Goal: Transaction & Acquisition: Purchase product/service

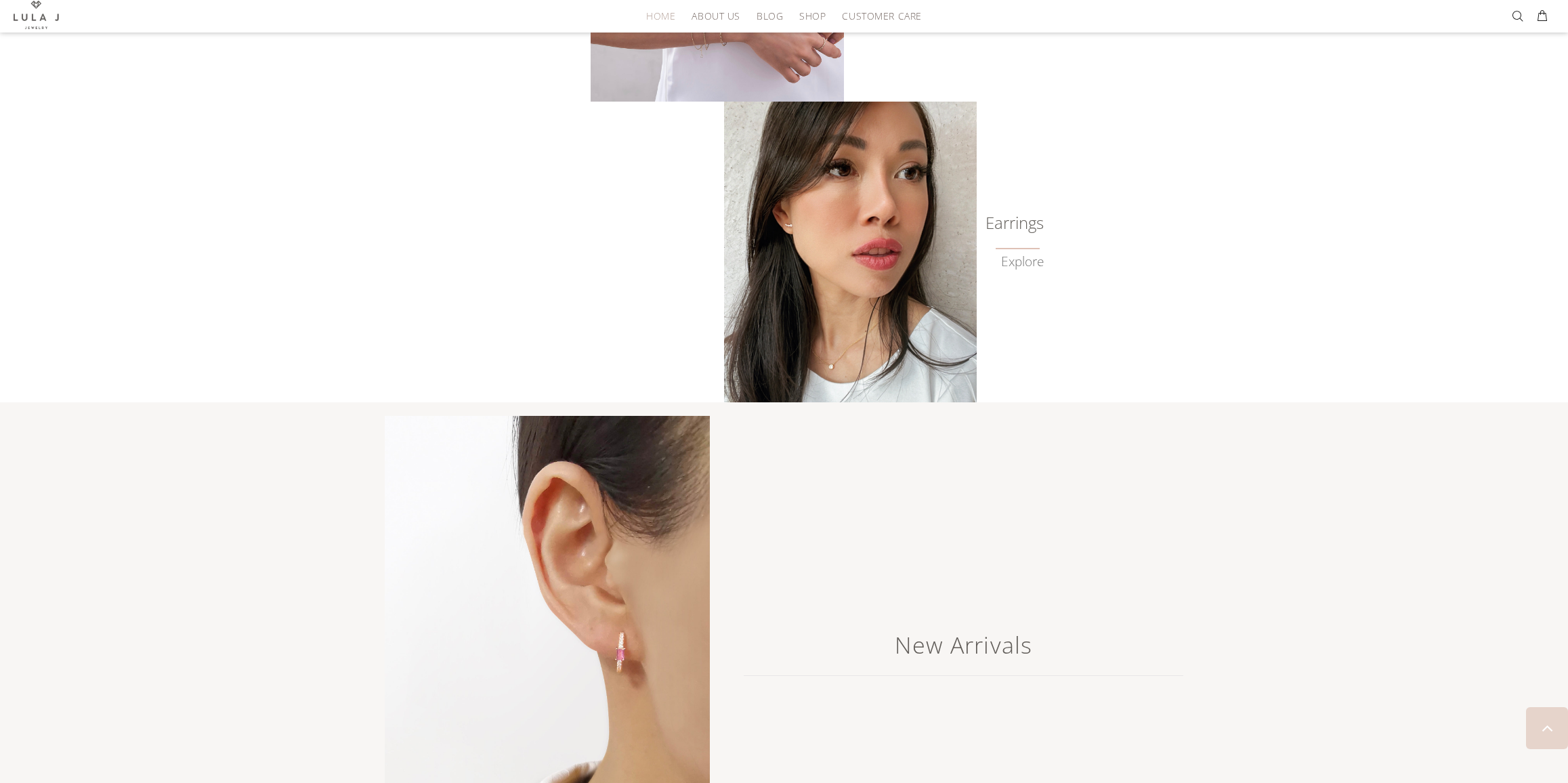
scroll to position [517, 0]
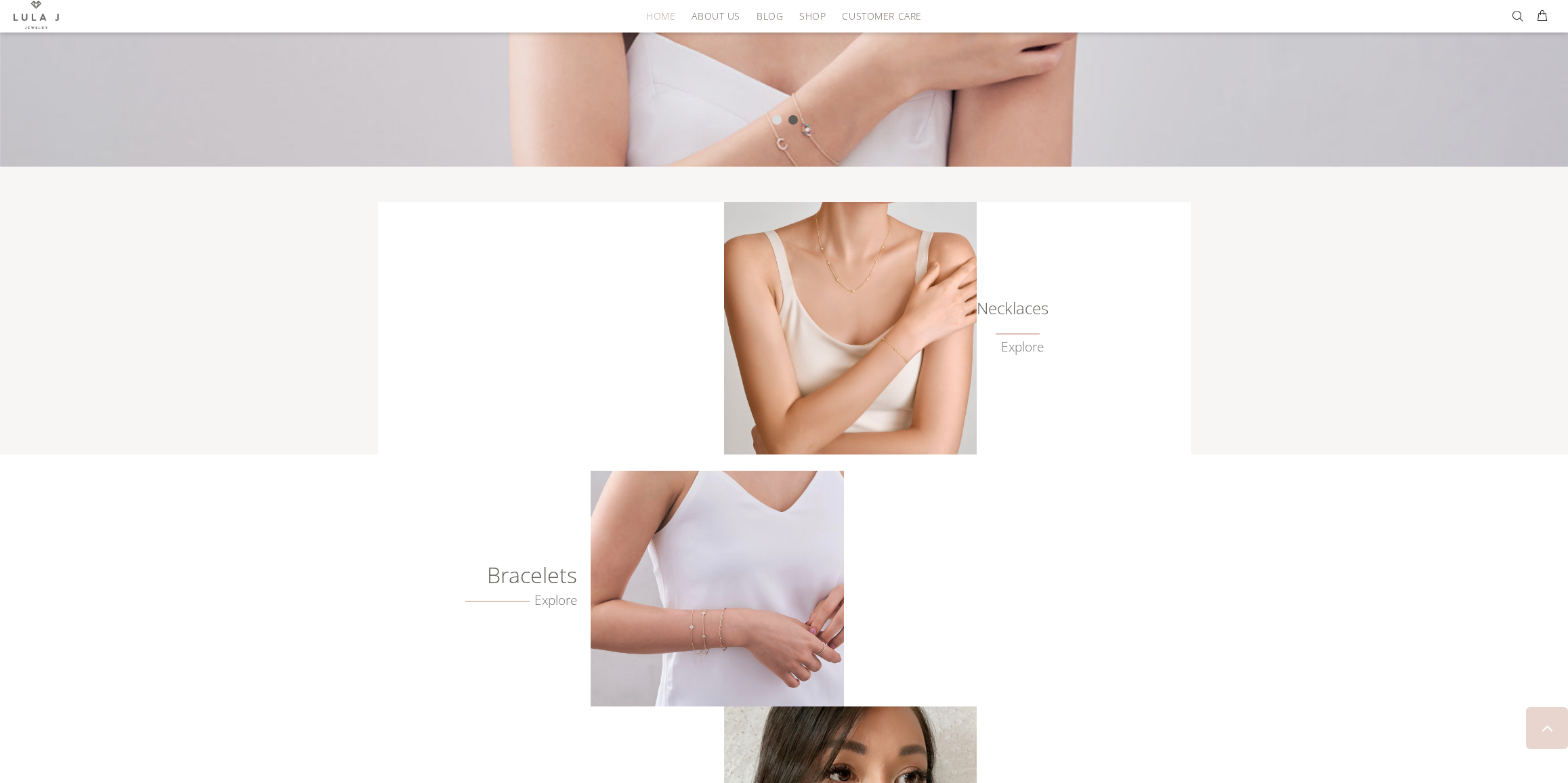
click at [772, 628] on img at bounding box center [717, 589] width 253 height 236
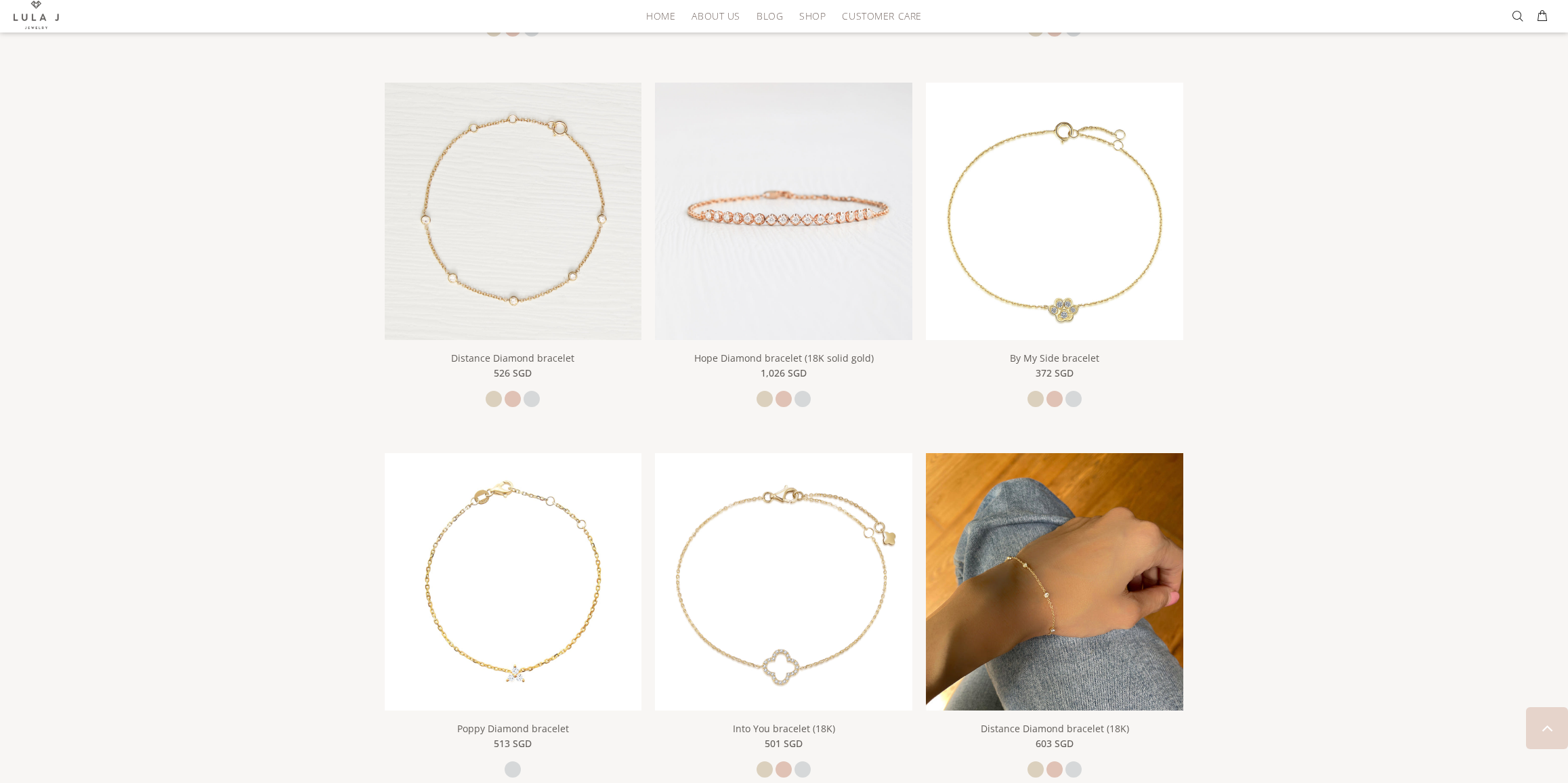
scroll to position [624, 0]
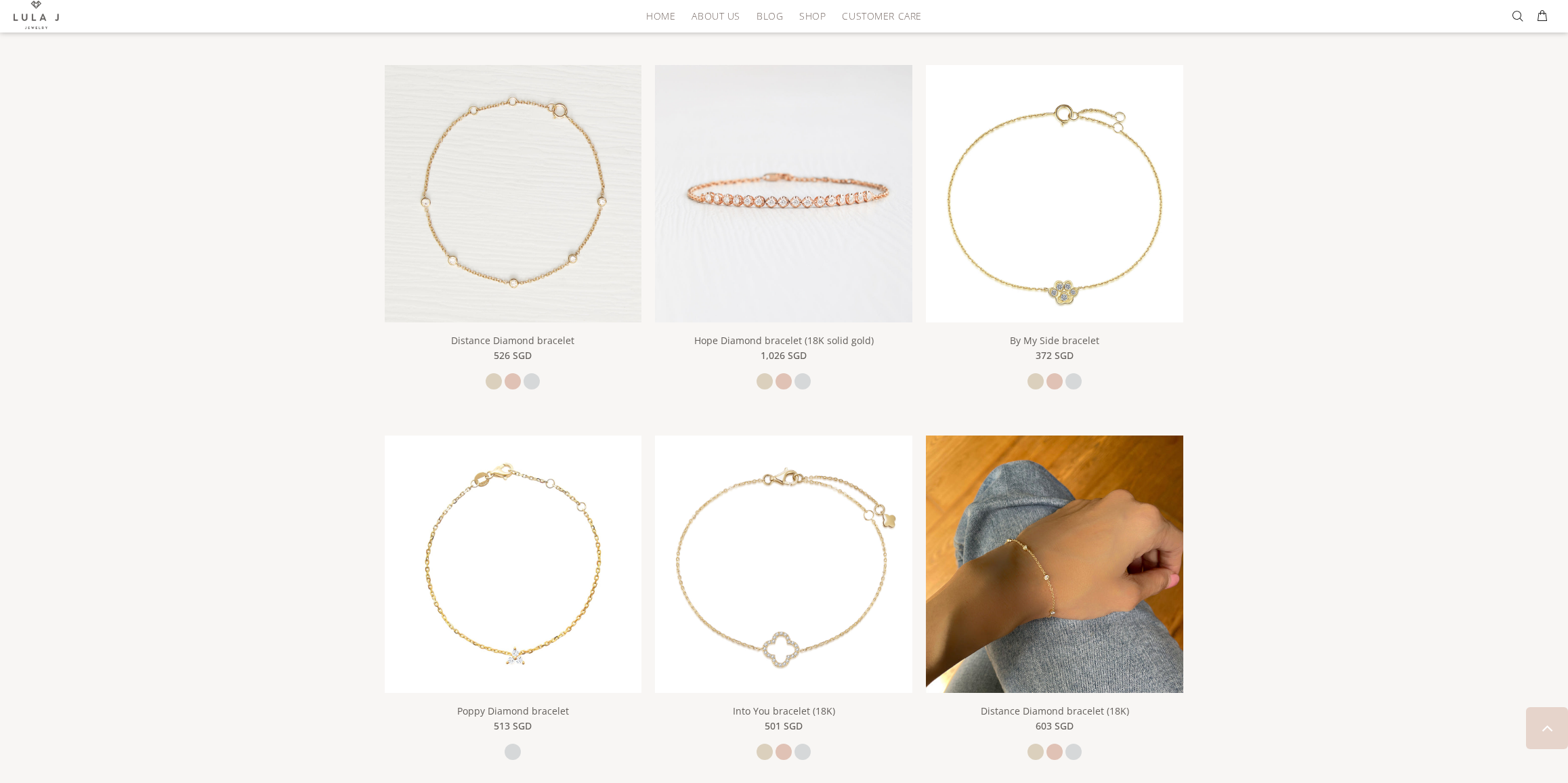
click at [1084, 507] on img at bounding box center [1054, 564] width 258 height 258
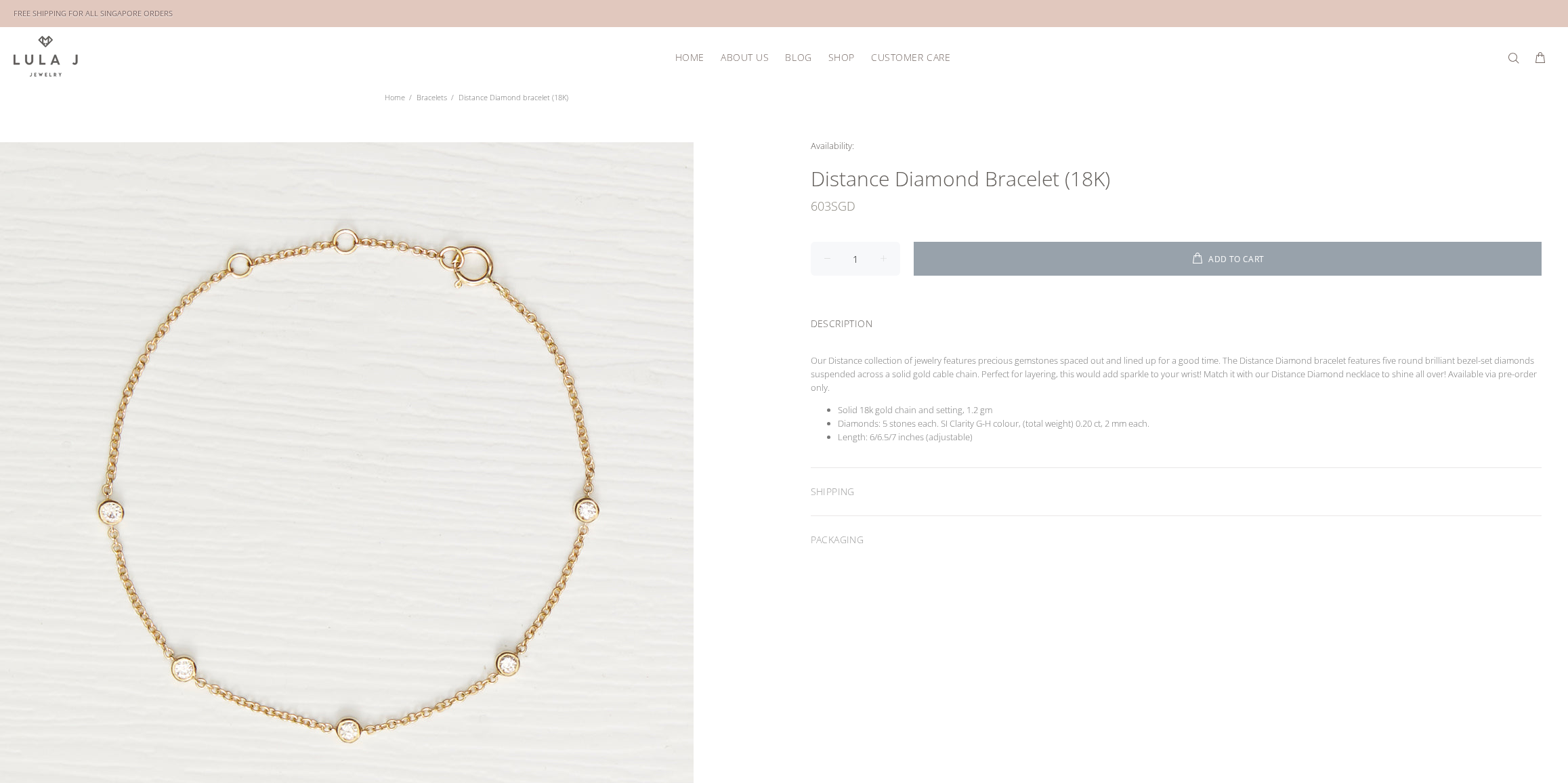
click at [1208, 256] on span at bounding box center [1200, 260] width 18 height 14
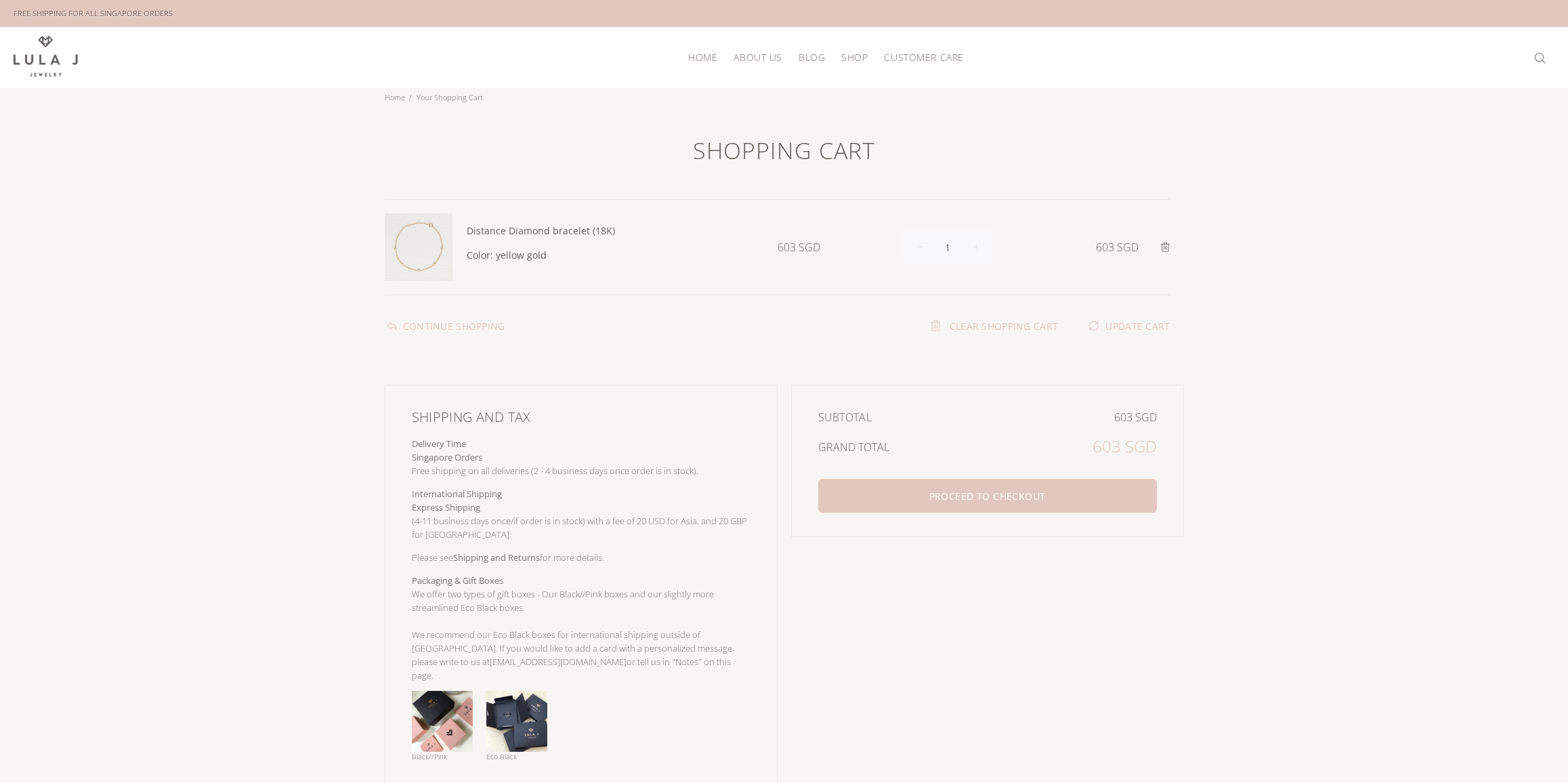
click at [701, 59] on span "HOME" at bounding box center [703, 57] width 29 height 10
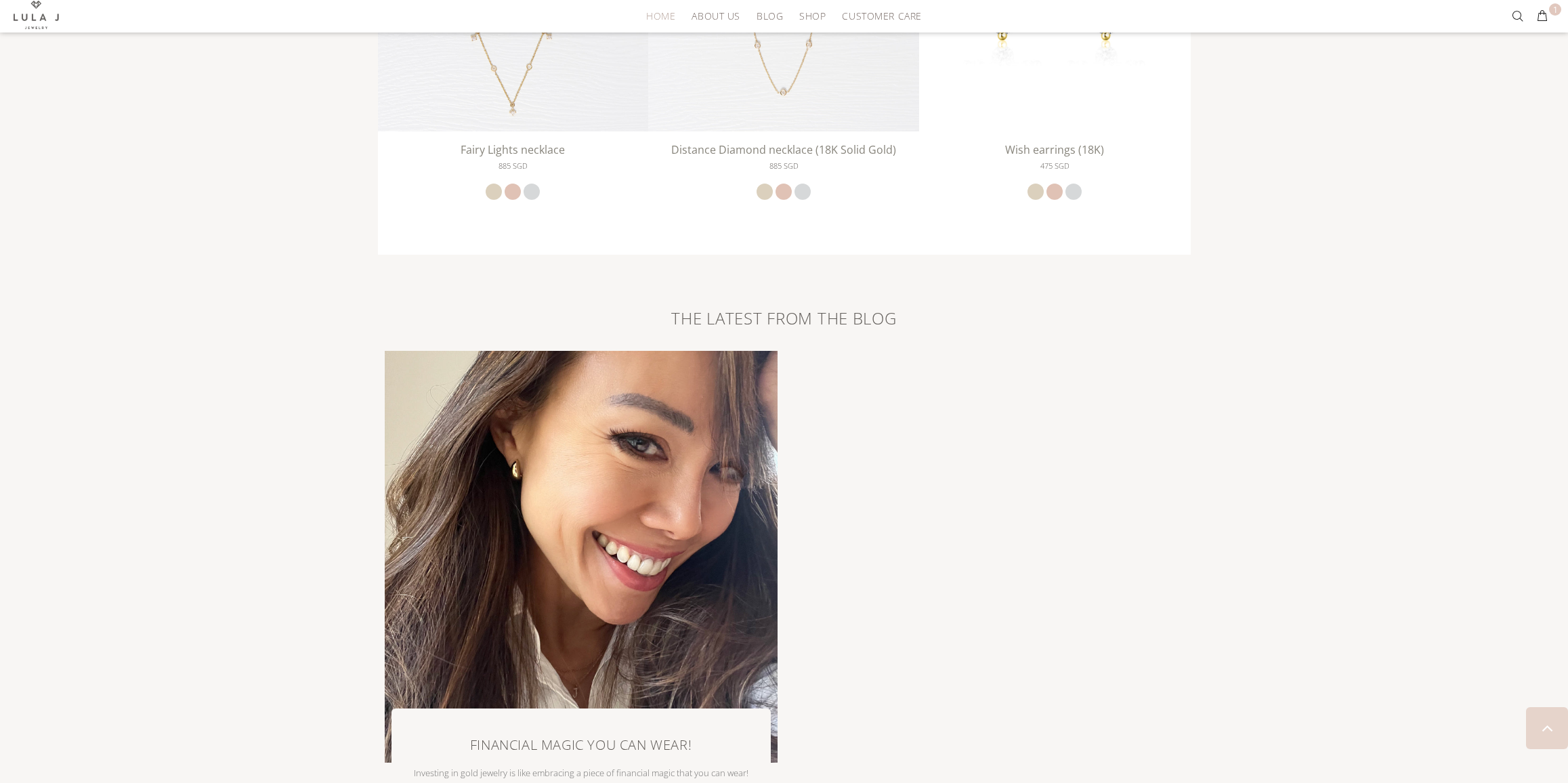
scroll to position [1919, 0]
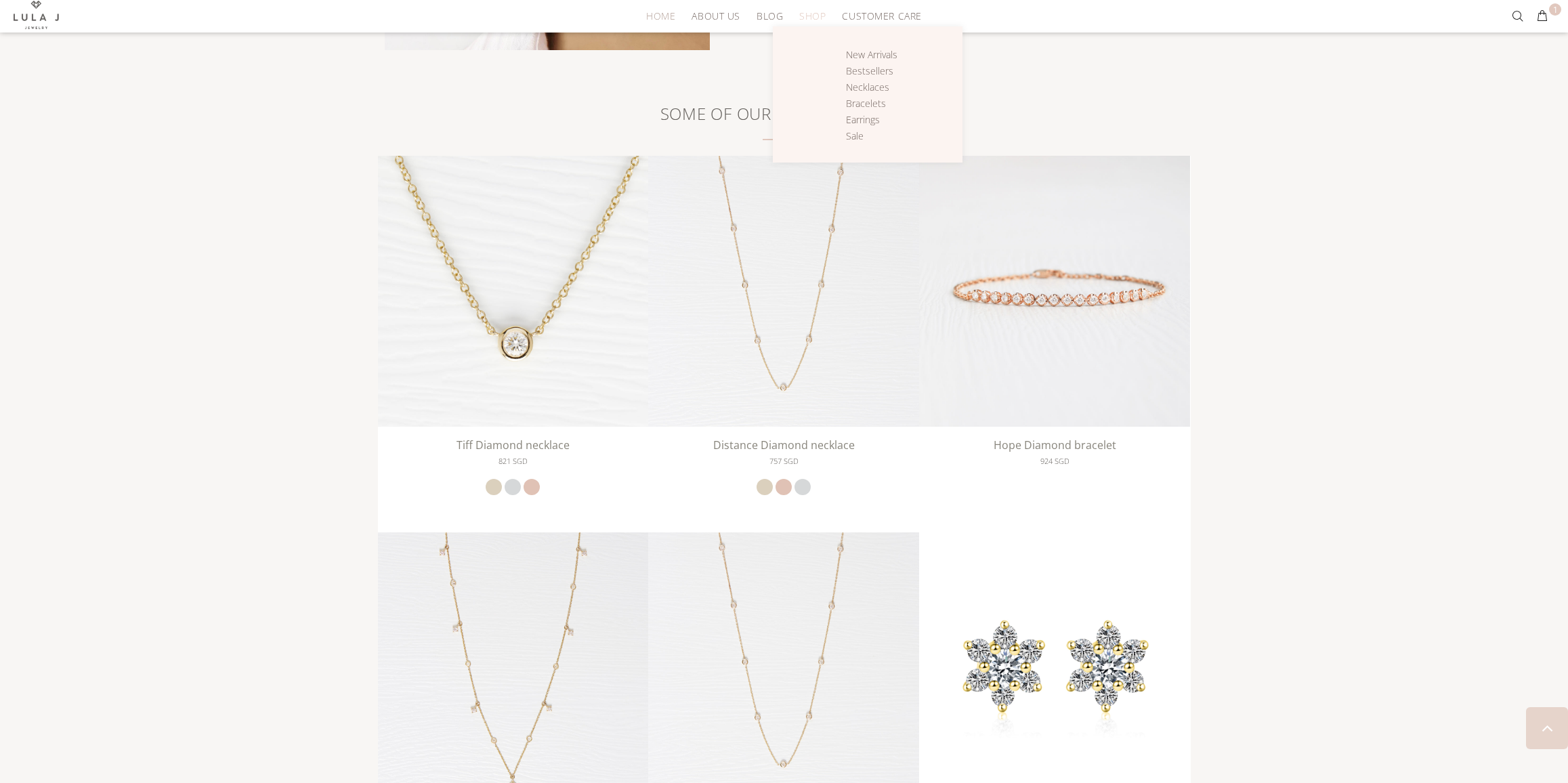
click at [822, 14] on span "Shop" at bounding box center [812, 16] width 27 height 10
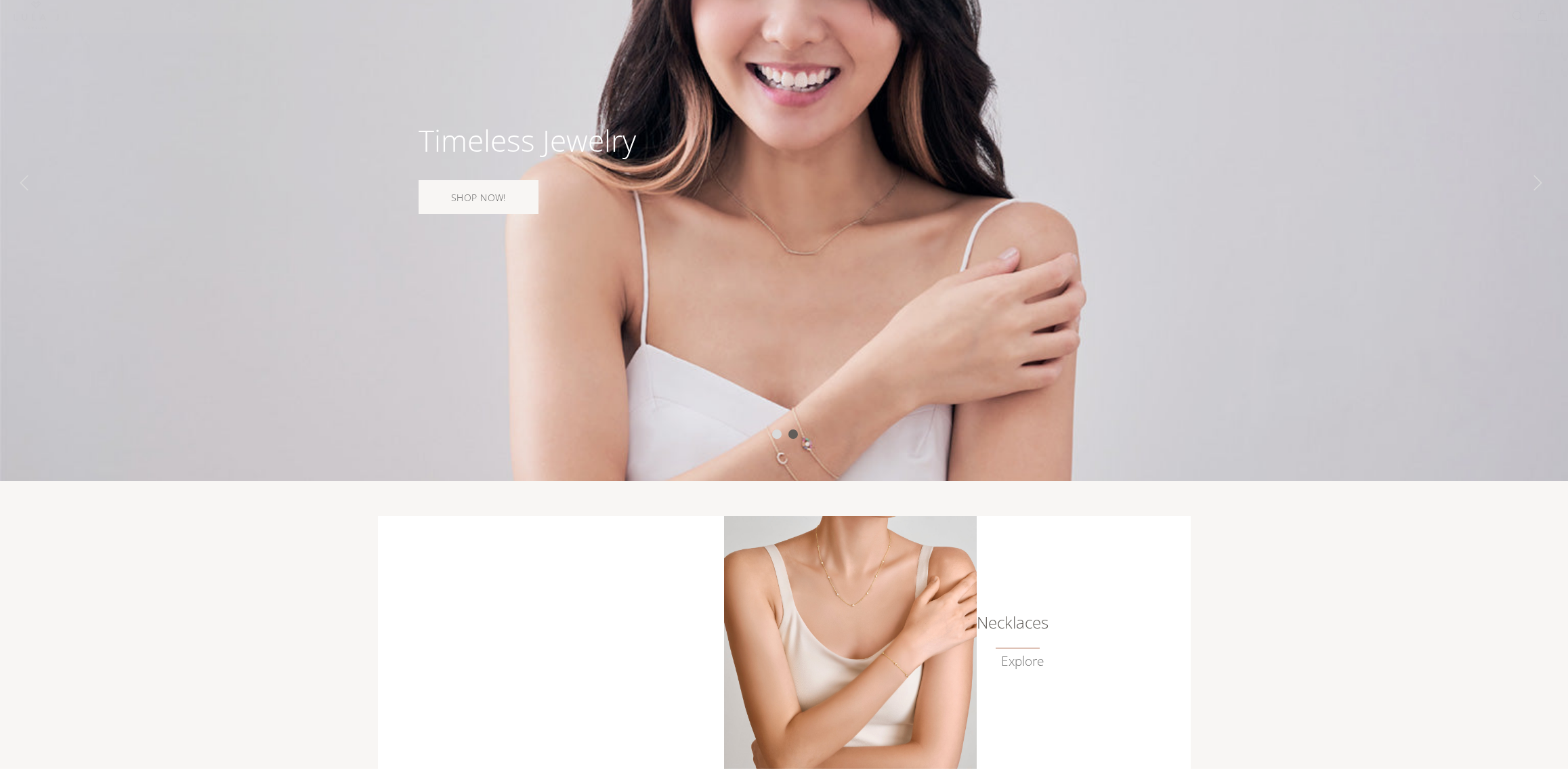
scroll to position [203, 0]
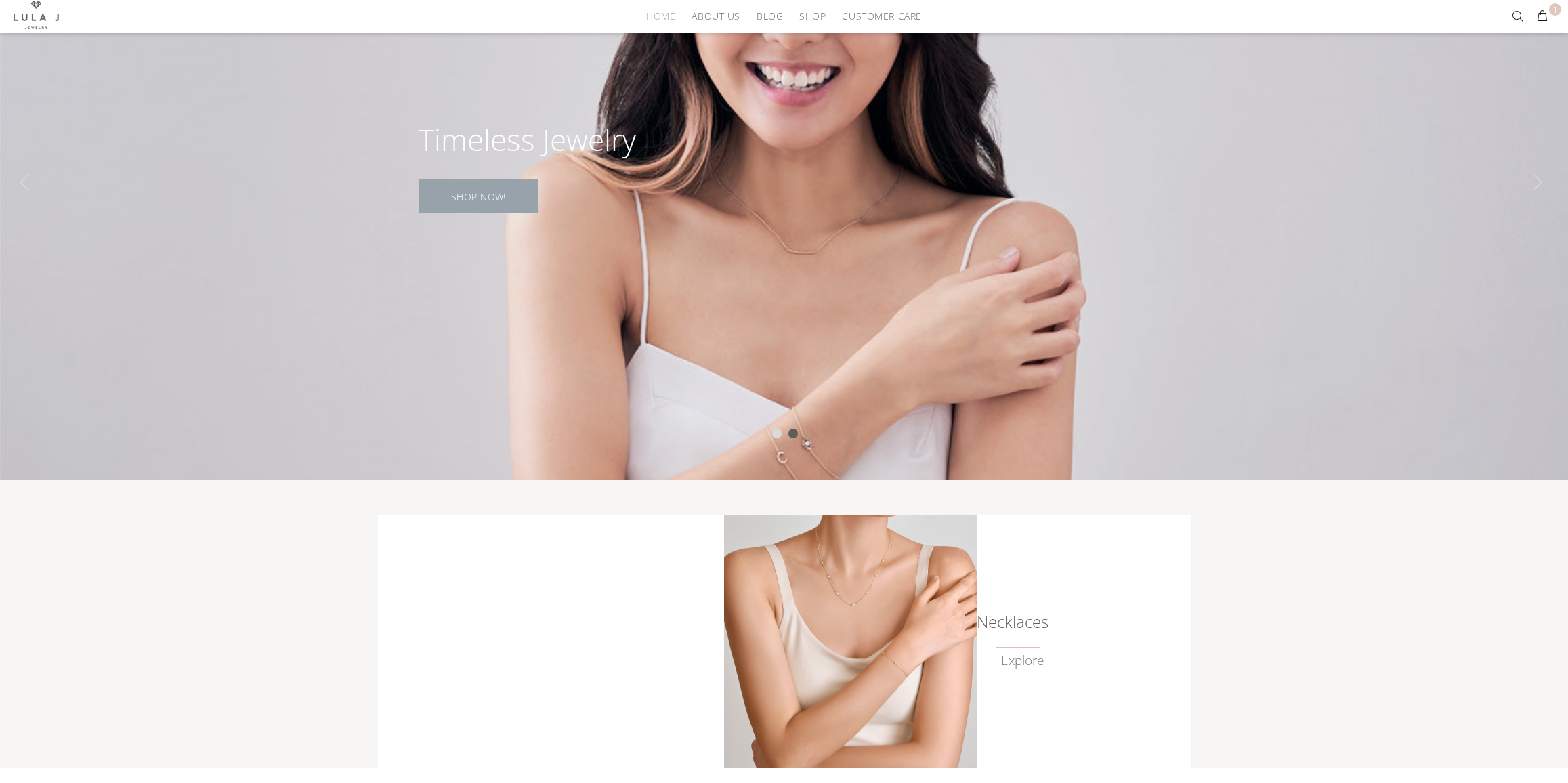
click at [498, 183] on link "SHOP NOW!" at bounding box center [478, 197] width 120 height 34
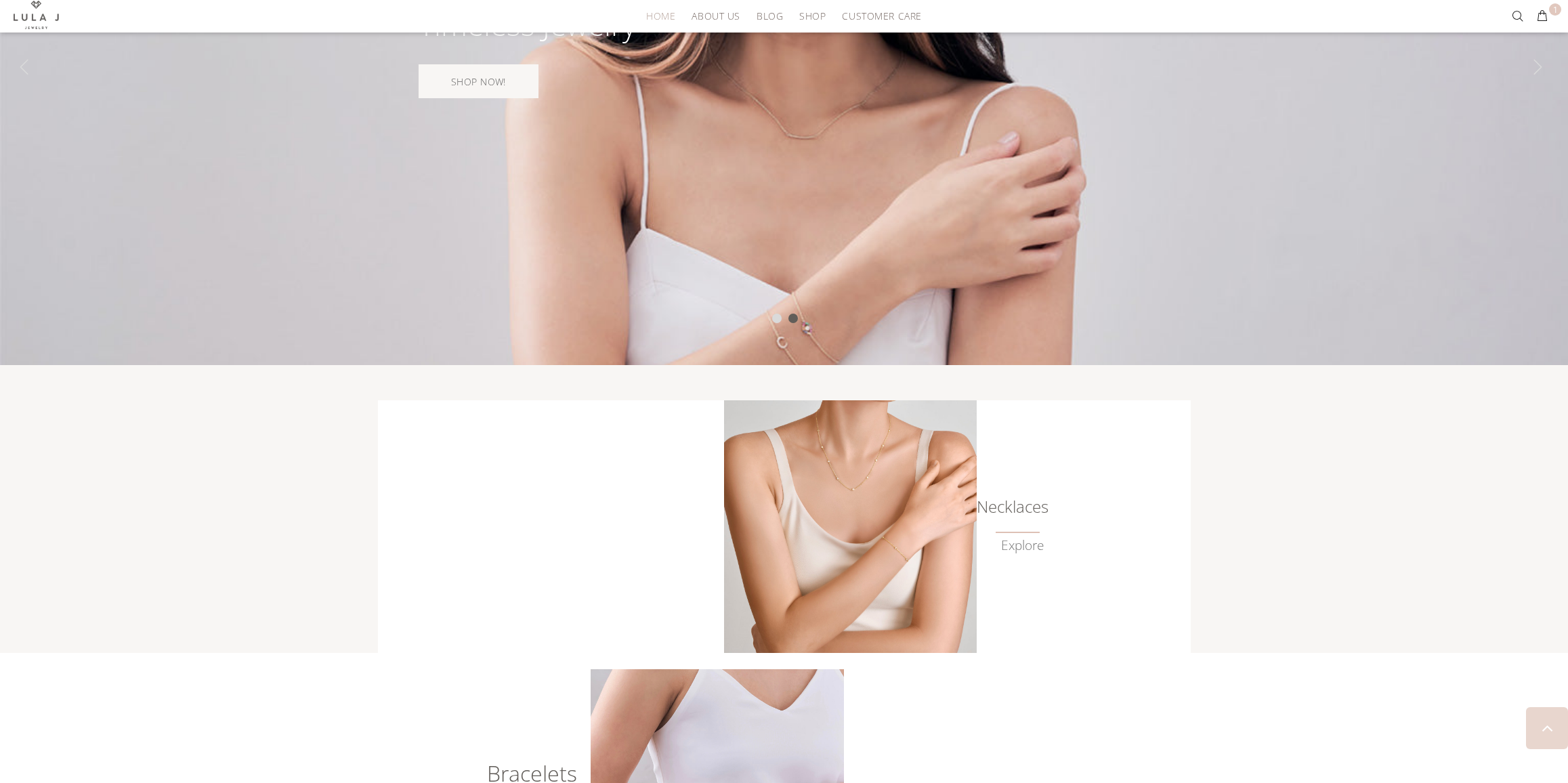
scroll to position [313, 0]
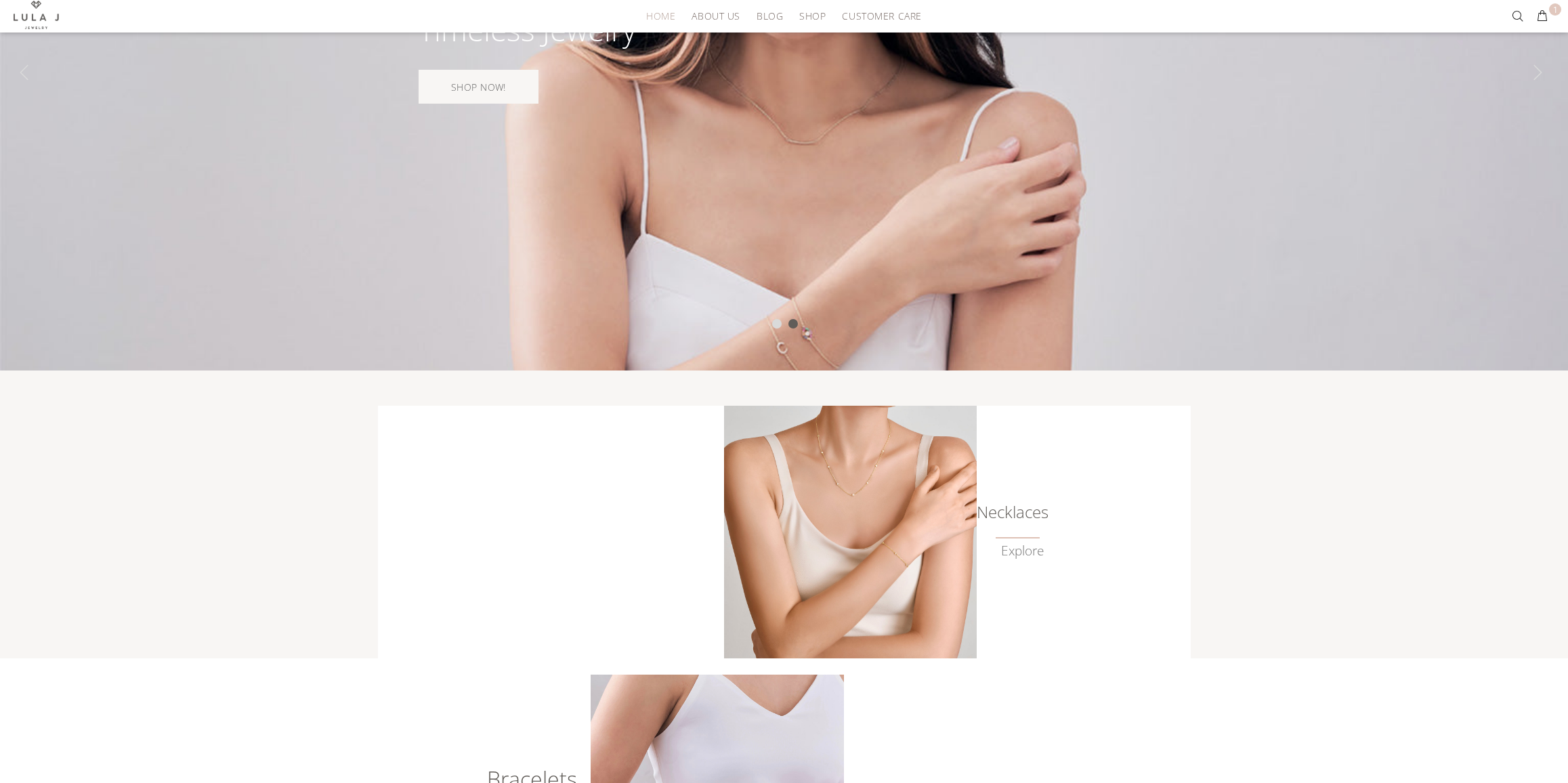
click at [833, 479] on img at bounding box center [850, 533] width 253 height 253
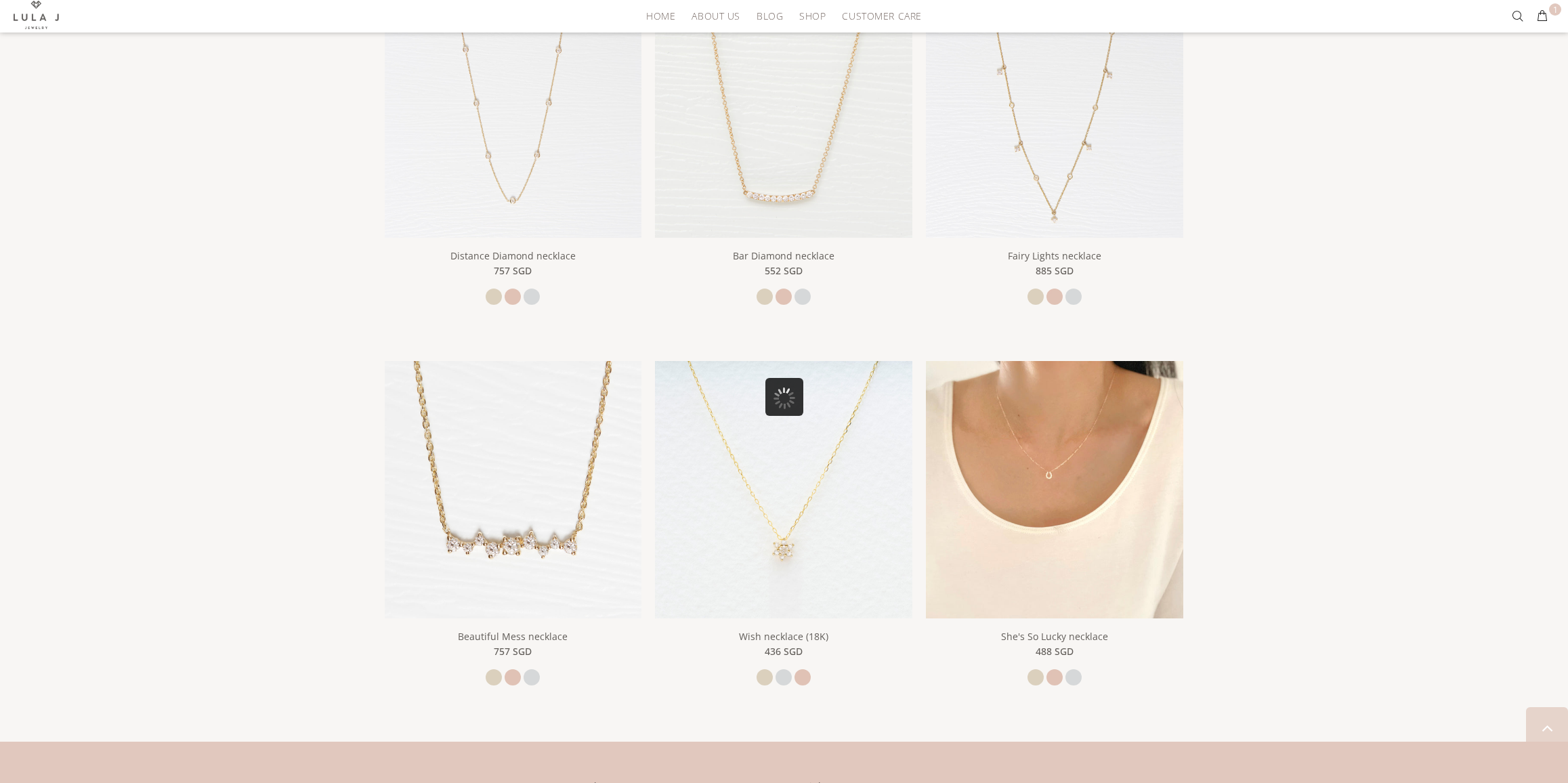
scroll to position [741, 0]
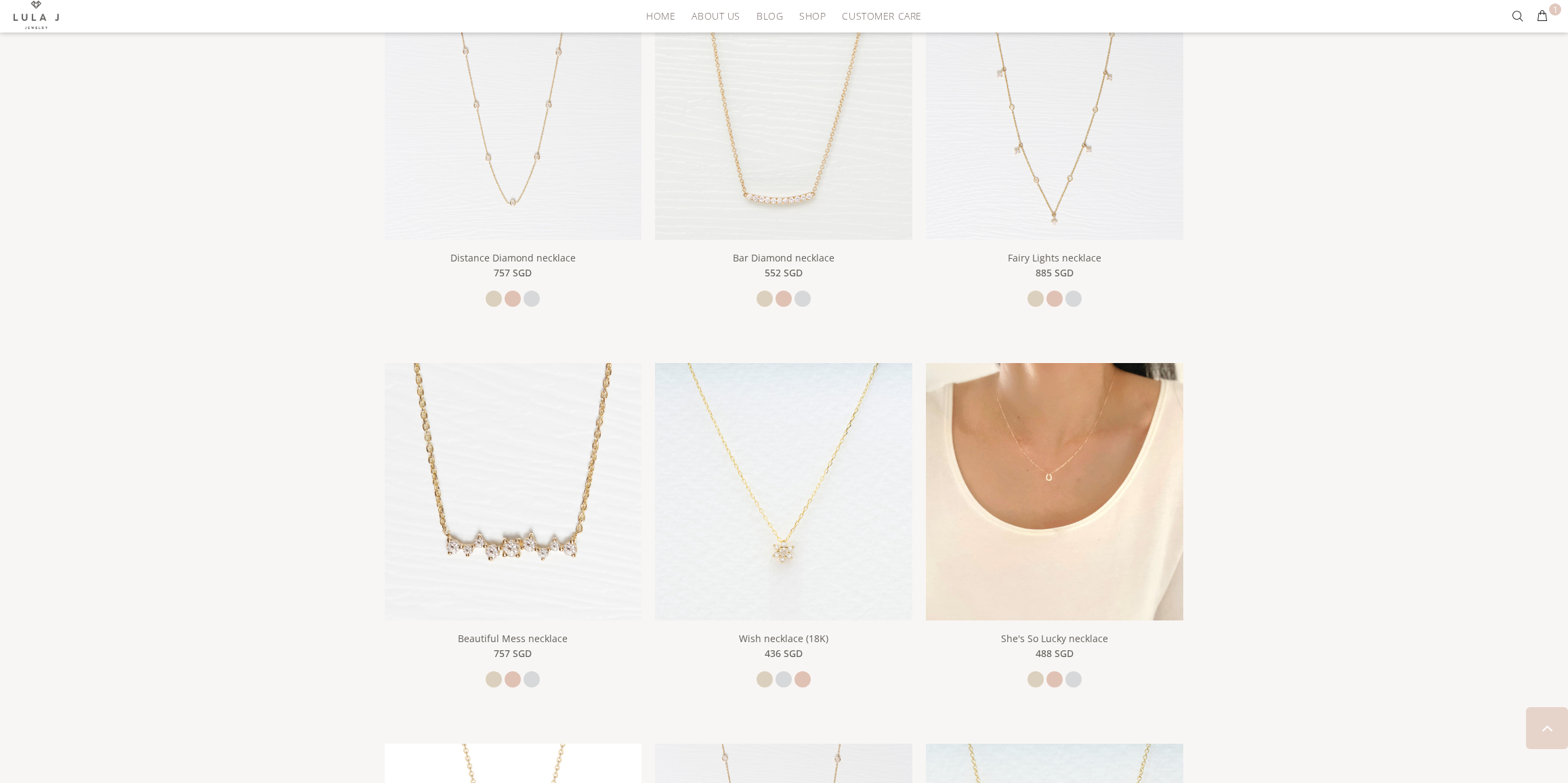
click at [1103, 564] on img at bounding box center [1054, 492] width 258 height 258
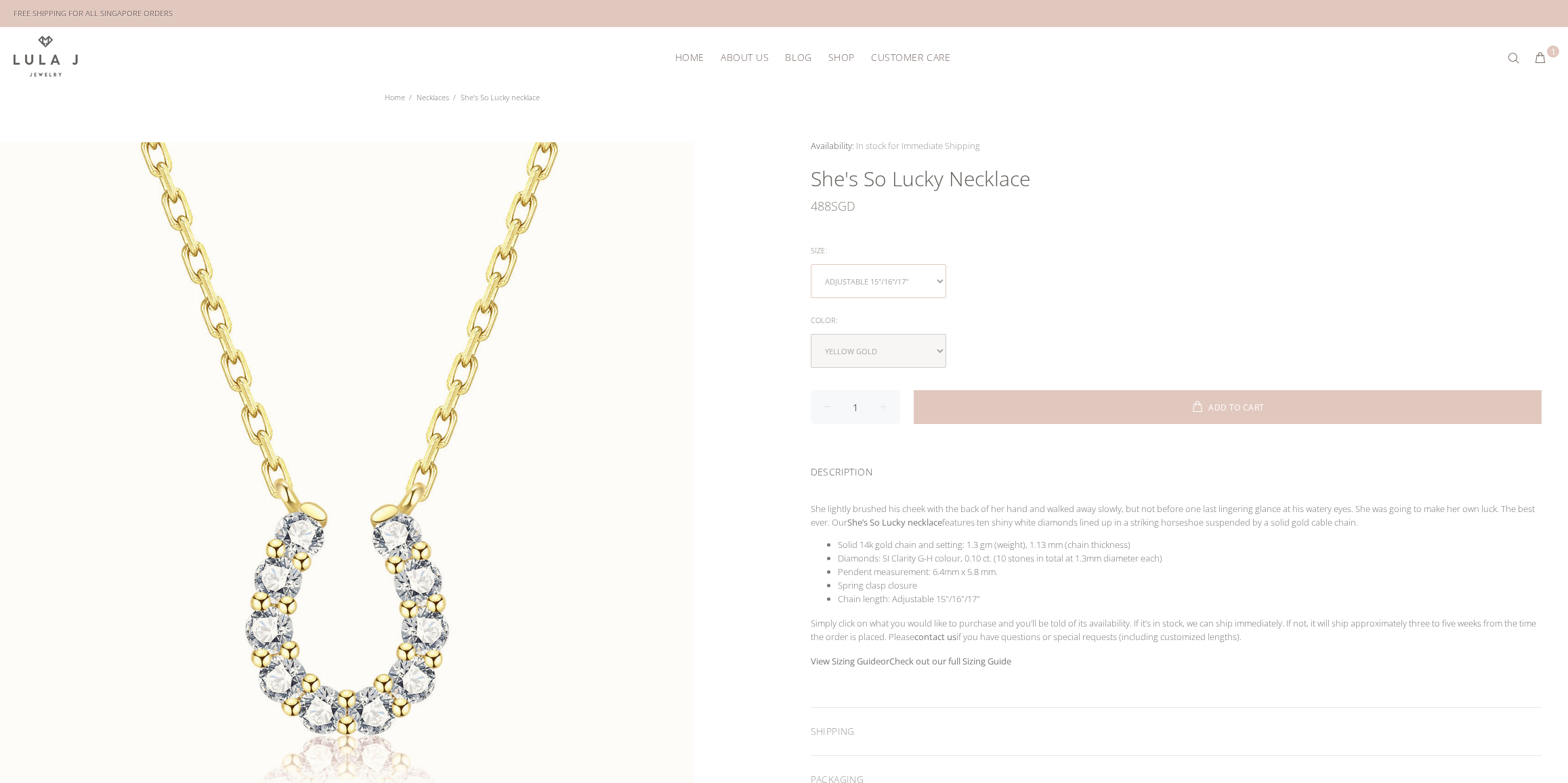
click at [890, 289] on select "Adjustable 15"/16"/17"" at bounding box center [878, 281] width 135 height 34
click at [908, 358] on select "yellow gold rose gold white gold" at bounding box center [878, 351] width 135 height 34
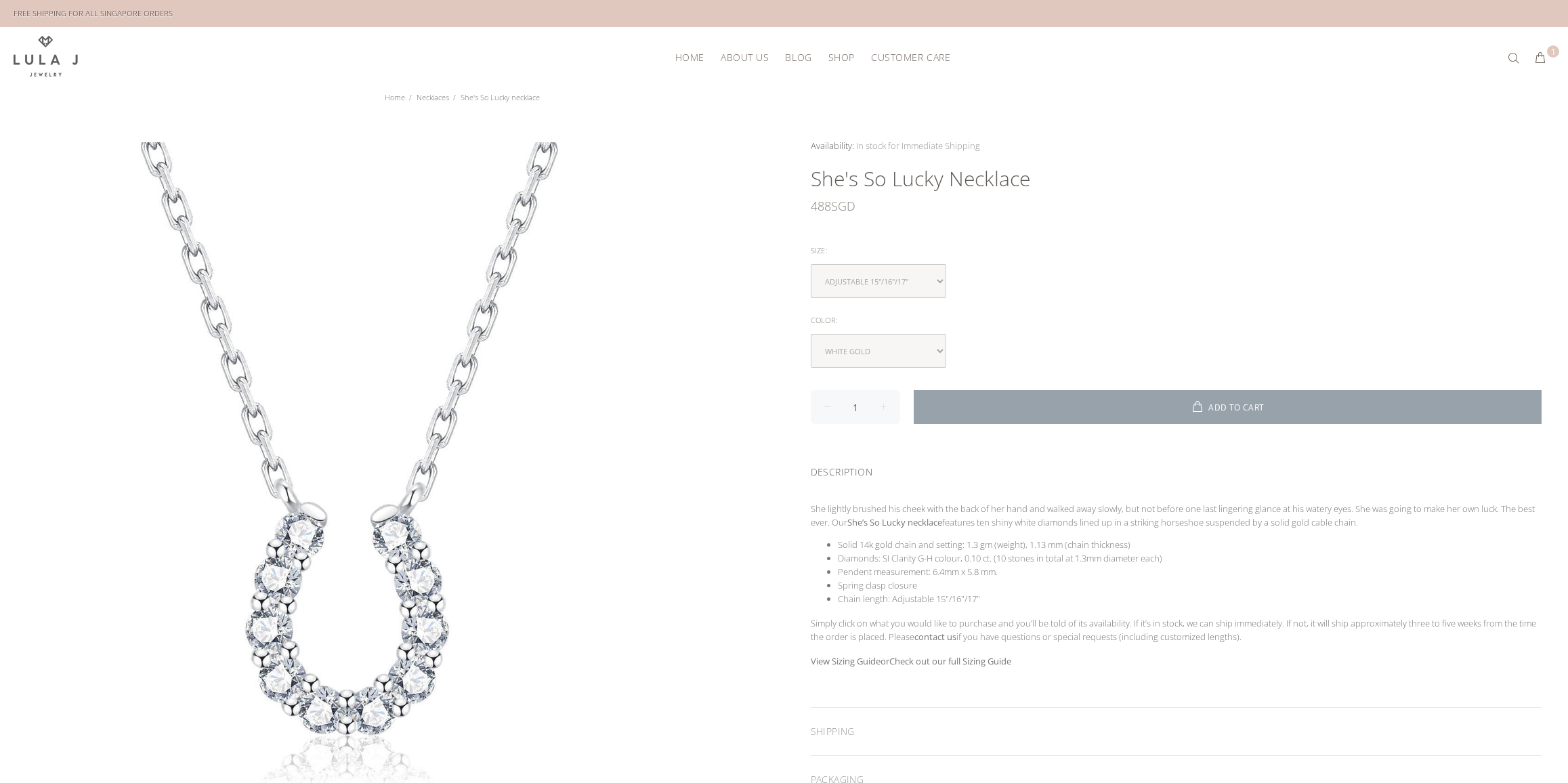
click at [1070, 394] on button "ADD TO CART" at bounding box center [1228, 408] width 628 height 34
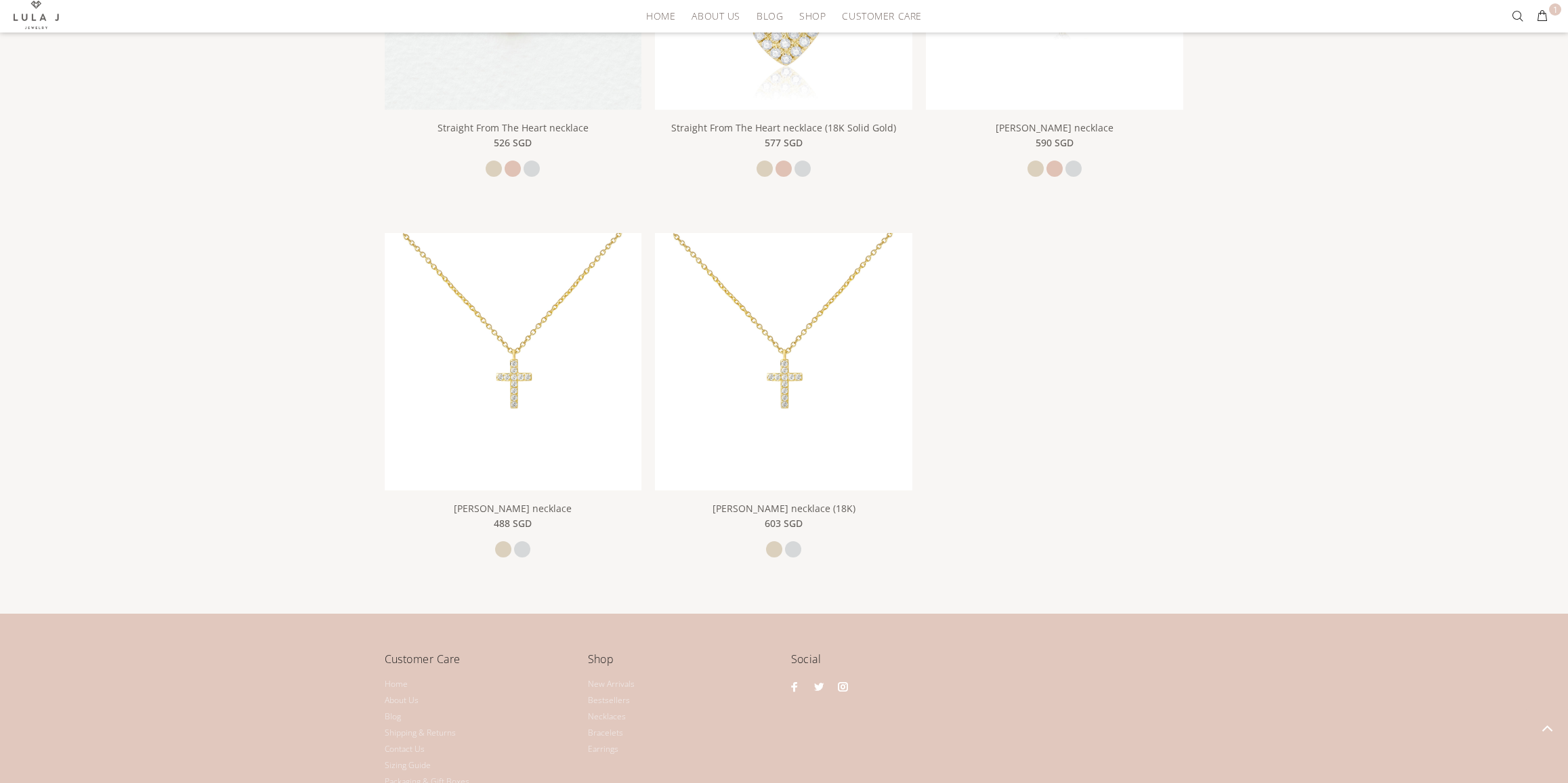
scroll to position [1359, 0]
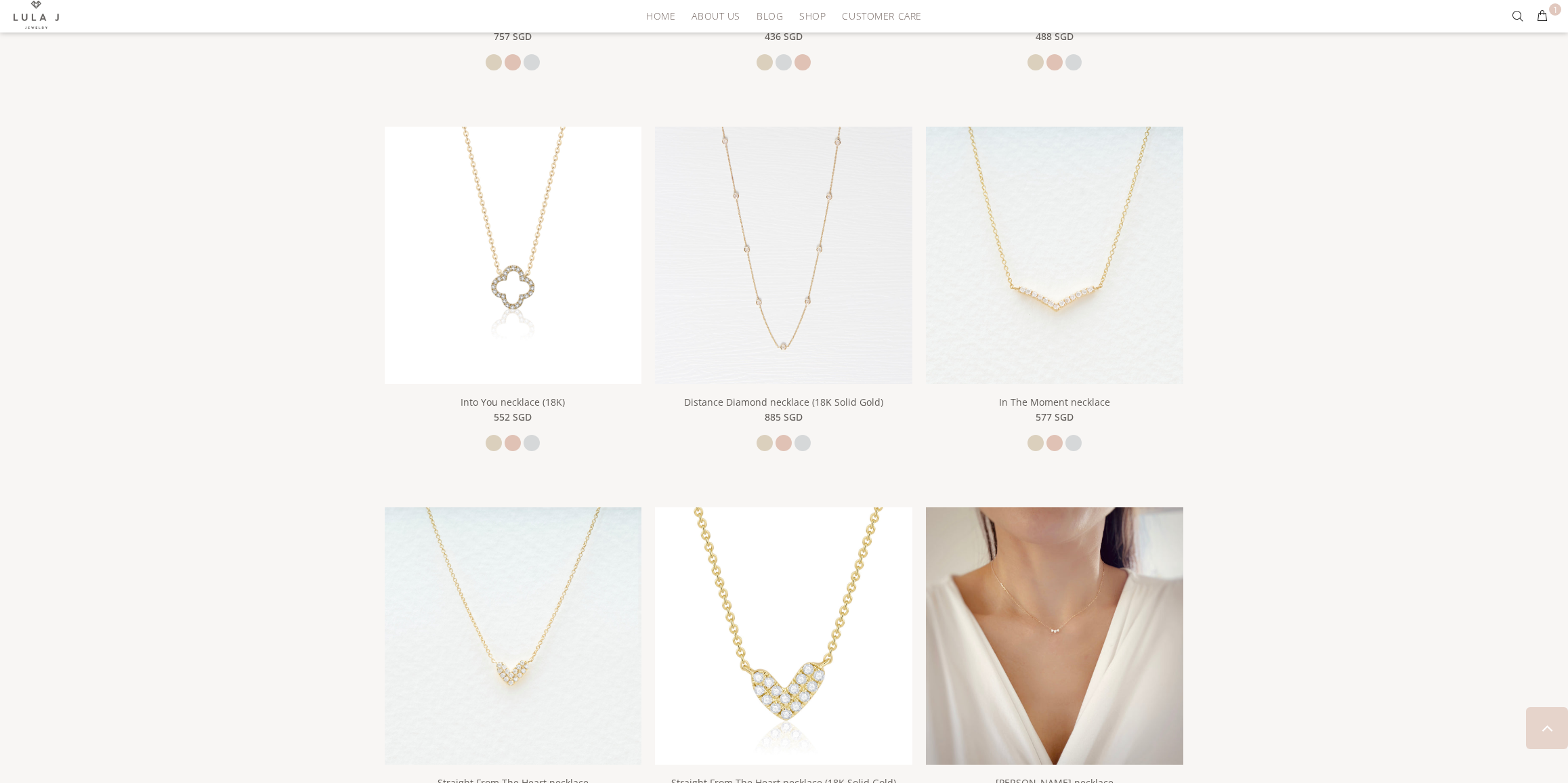
click at [1030, 569] on img at bounding box center [1054, 636] width 258 height 258
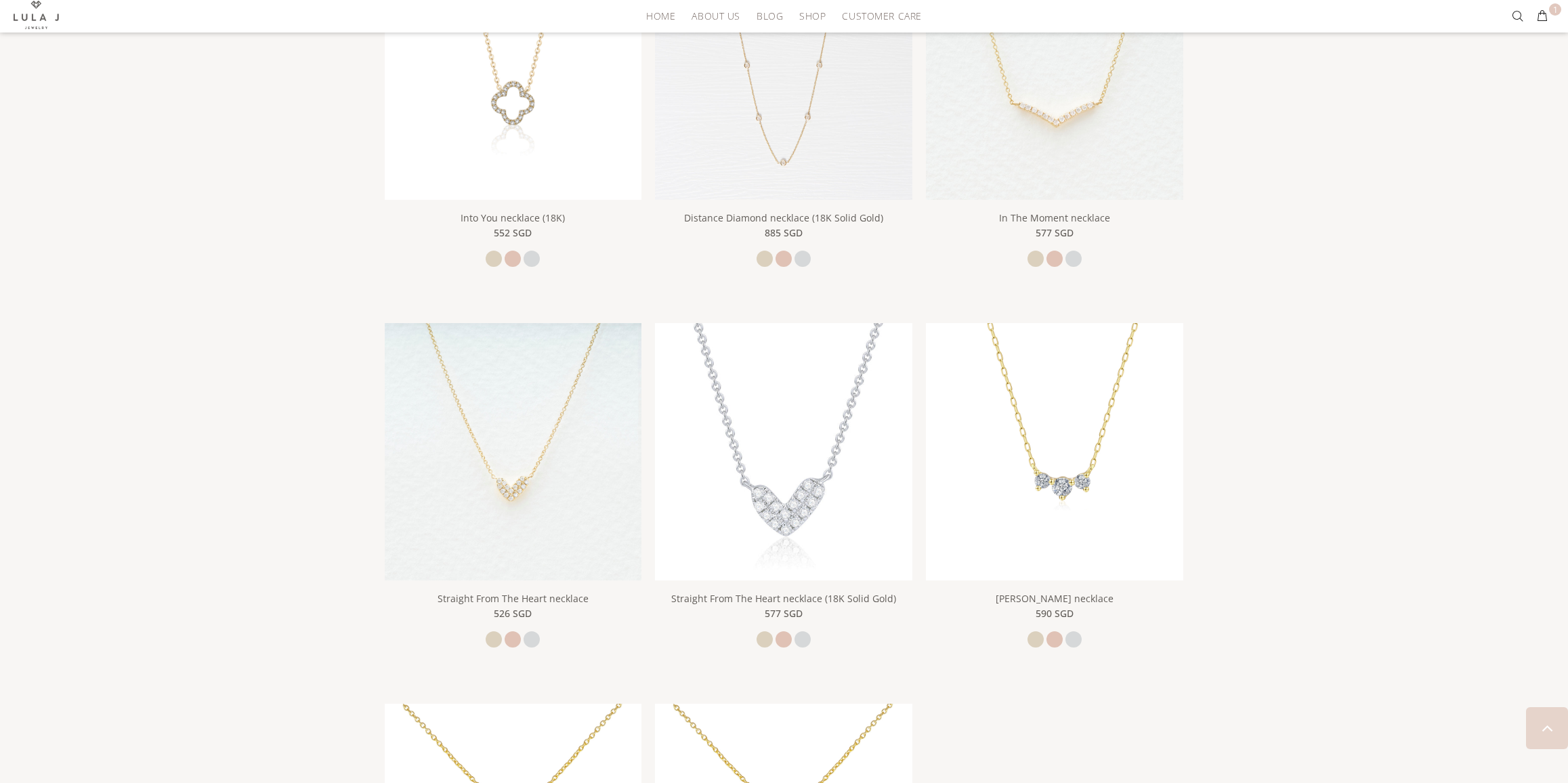
scroll to position [2131, 0]
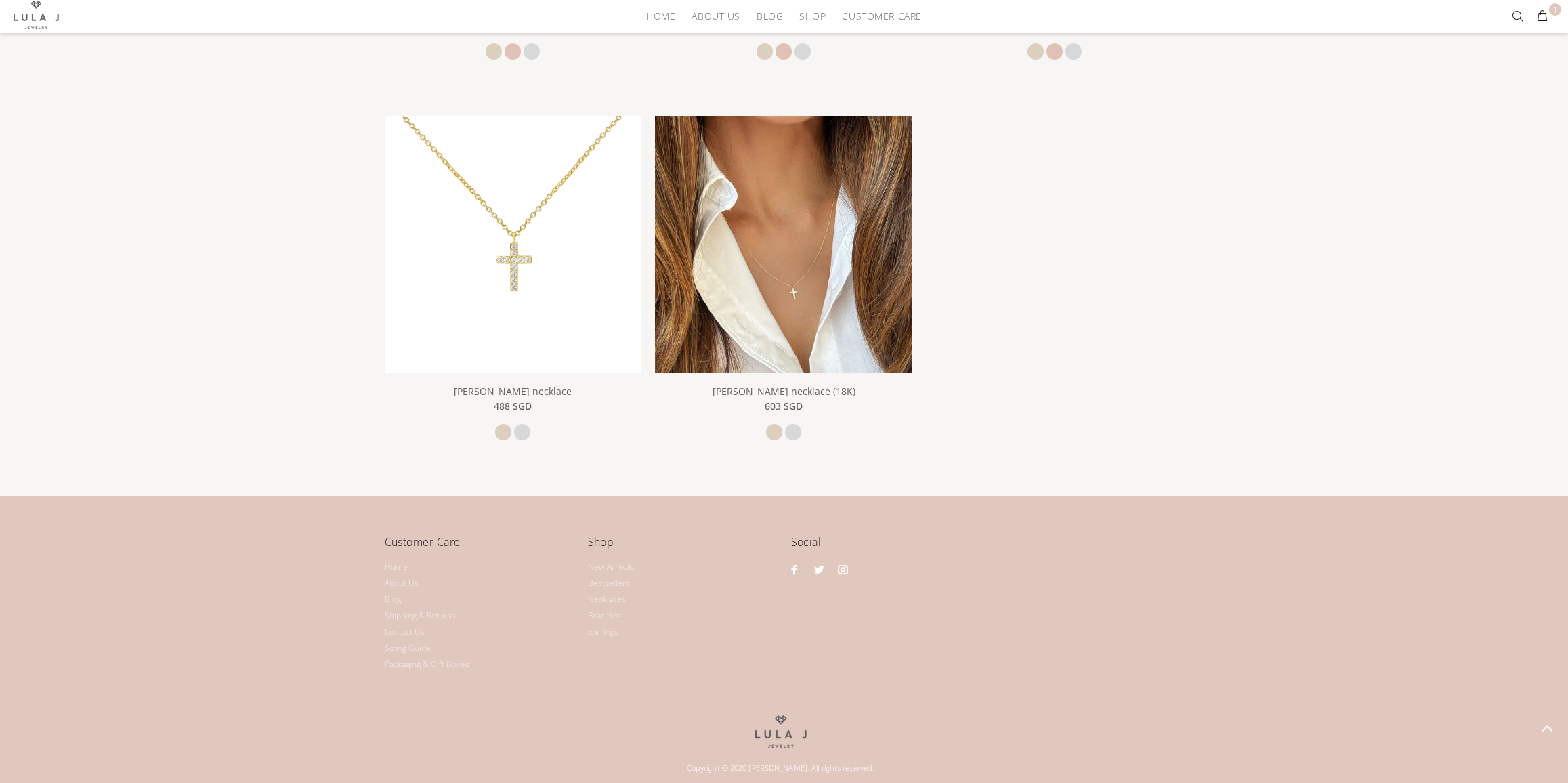
click at [808, 275] on img at bounding box center [783, 244] width 258 height 258
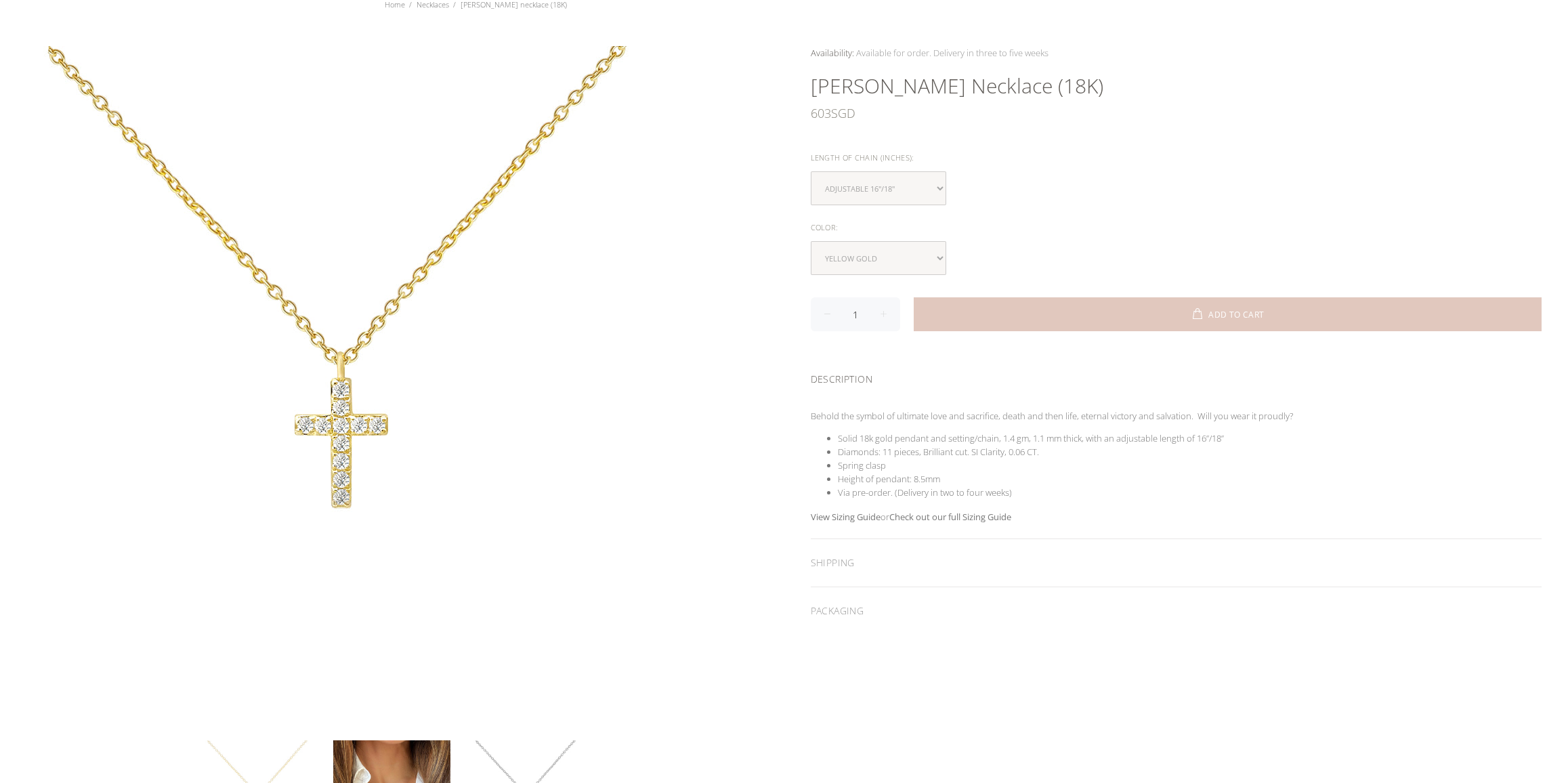
scroll to position [449, 0]
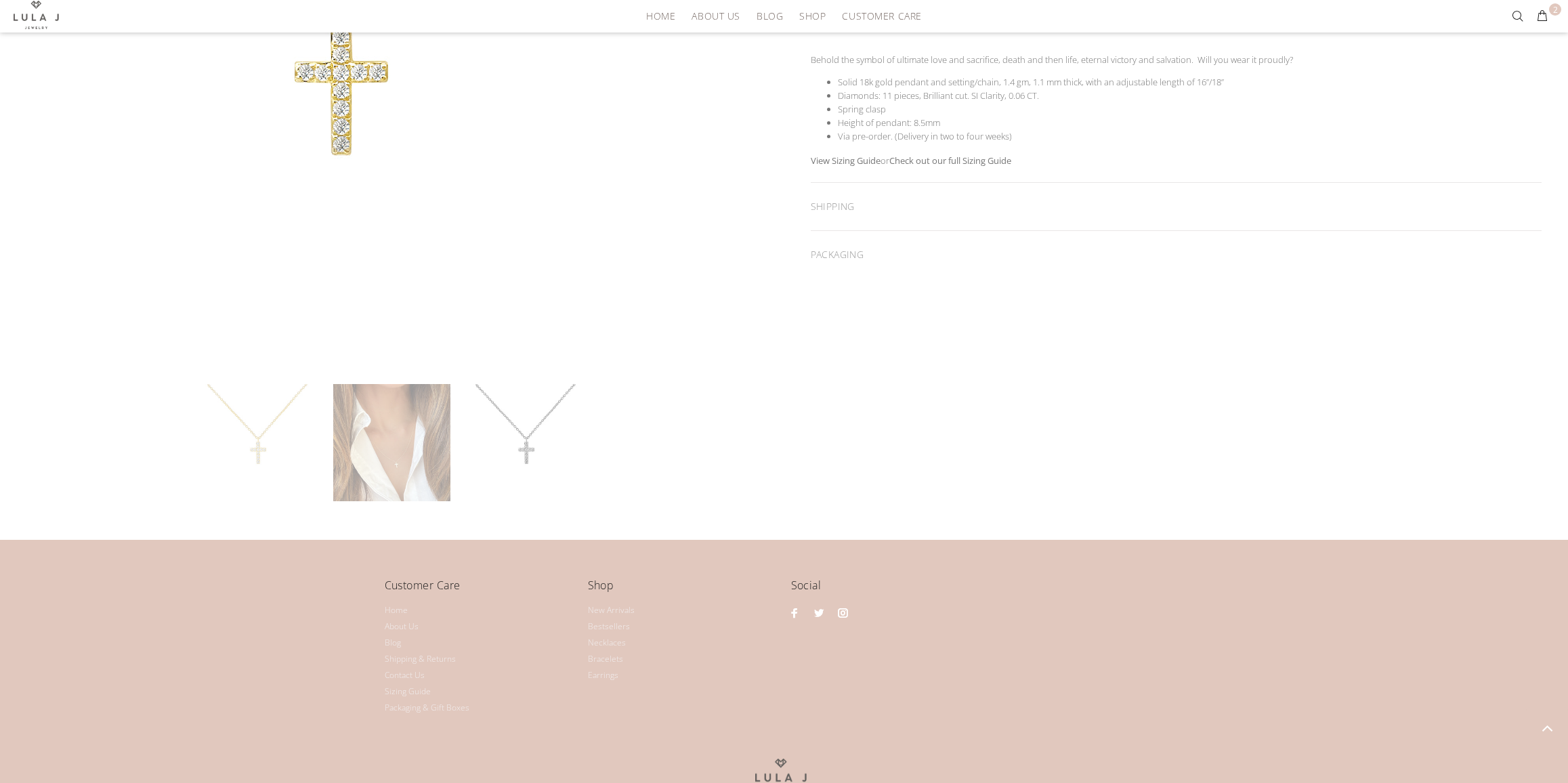
click at [388, 465] on link at bounding box center [391, 442] width 117 height 117
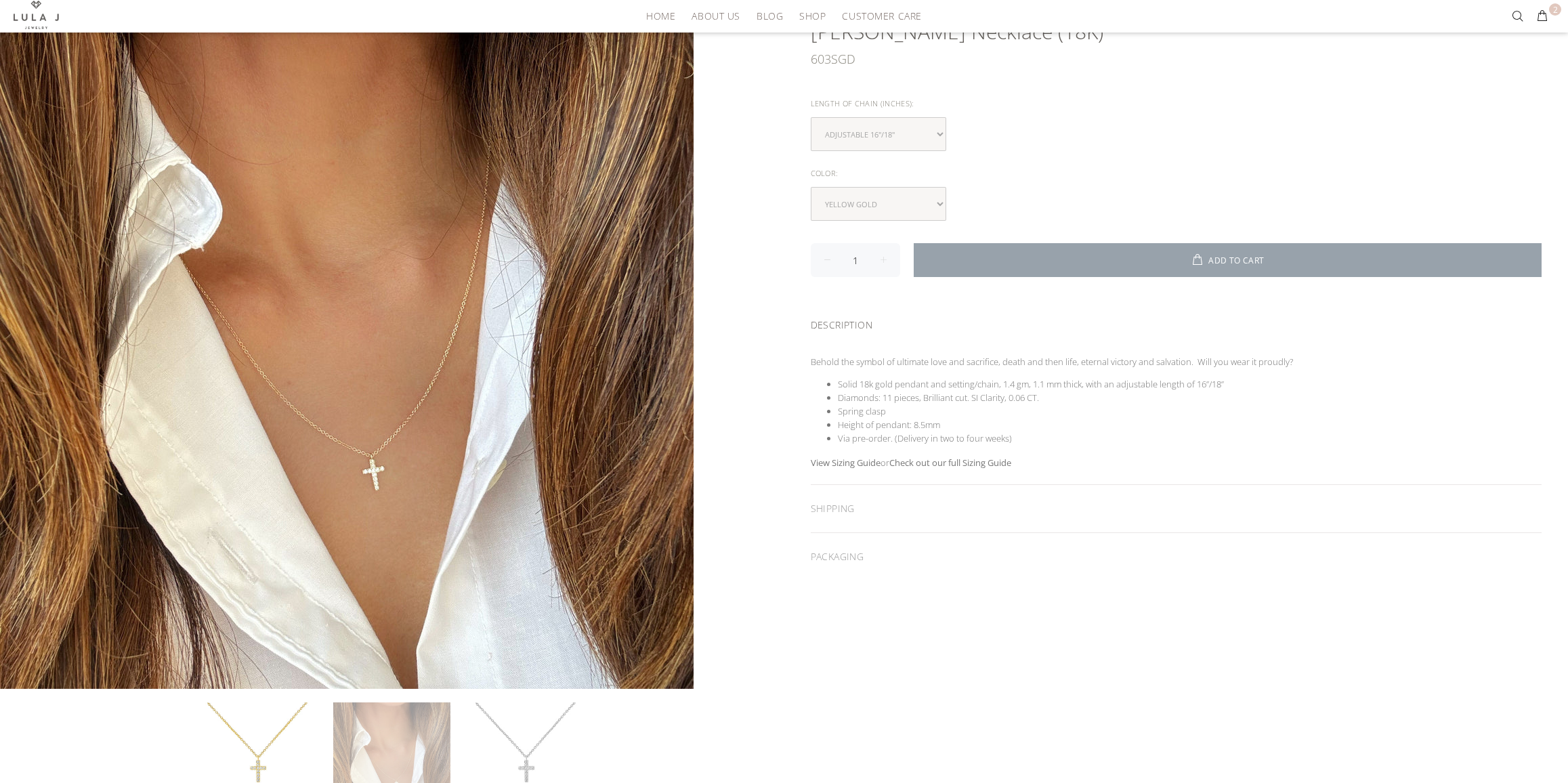
scroll to position [142, 0]
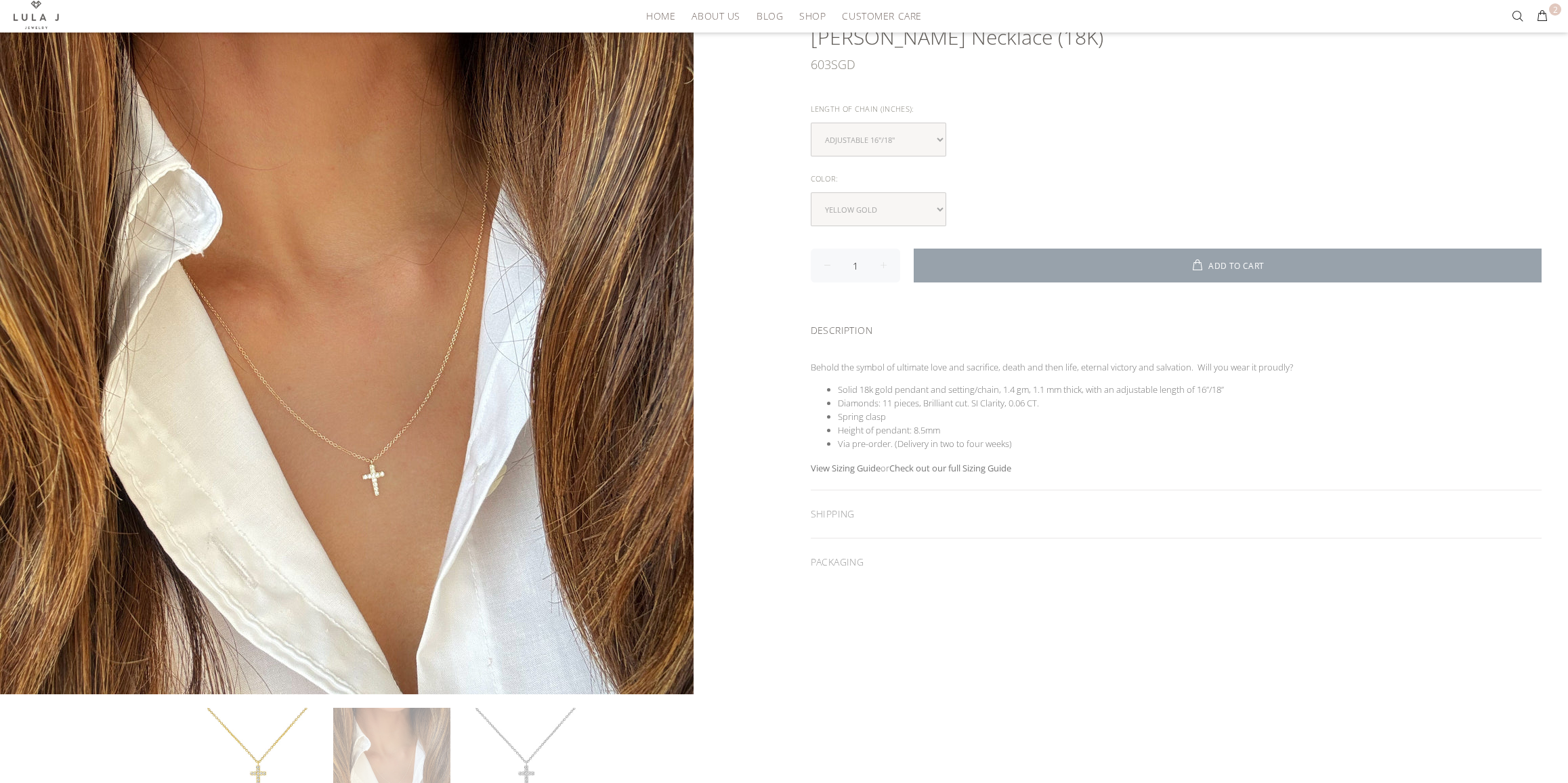
click at [1145, 254] on button "ADD TO CART" at bounding box center [1228, 266] width 628 height 34
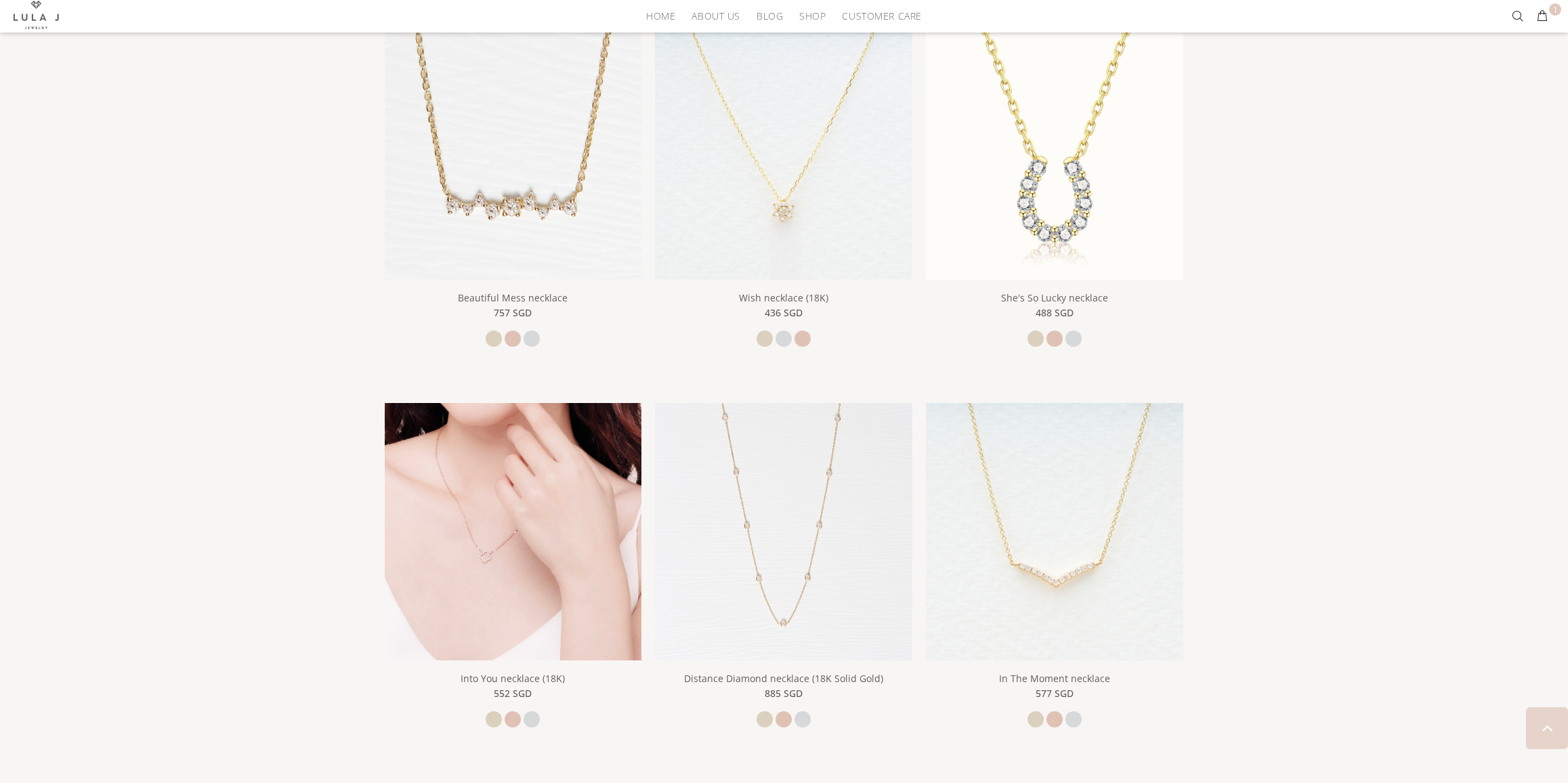
scroll to position [1086, 0]
click at [569, 625] on img at bounding box center [513, 528] width 258 height 258
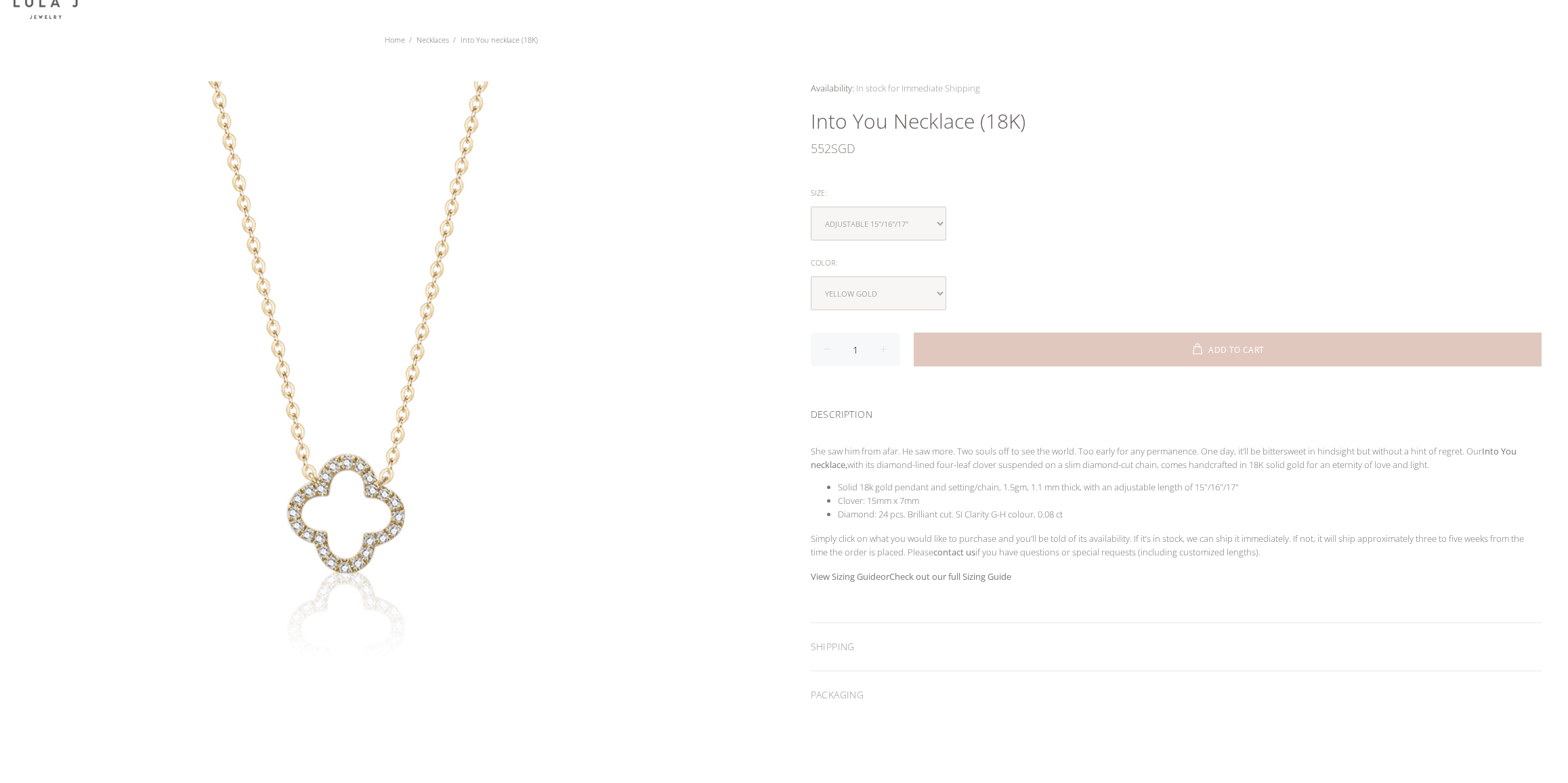
scroll to position [369, 0]
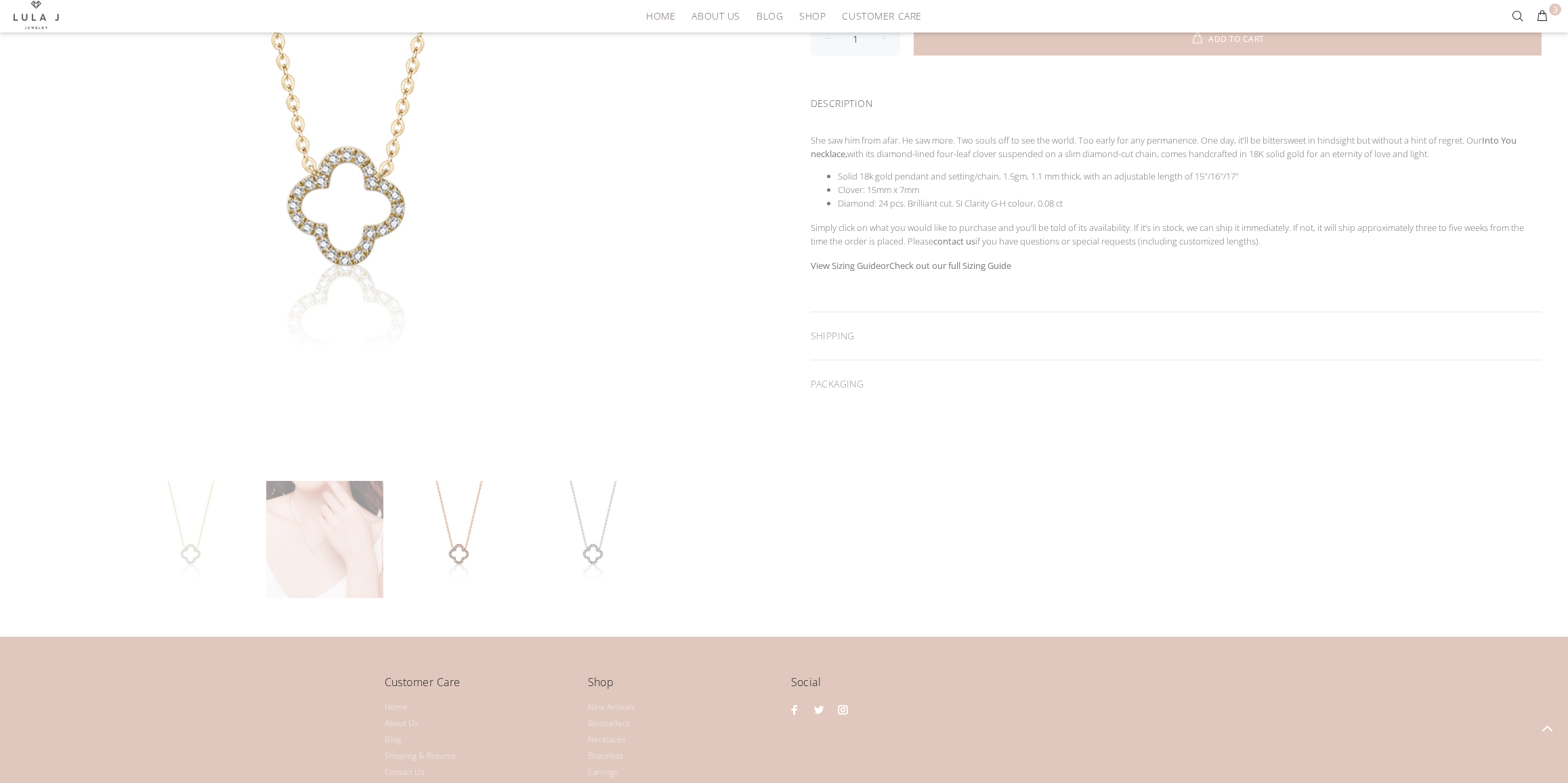
click at [348, 560] on link at bounding box center [324, 539] width 117 height 117
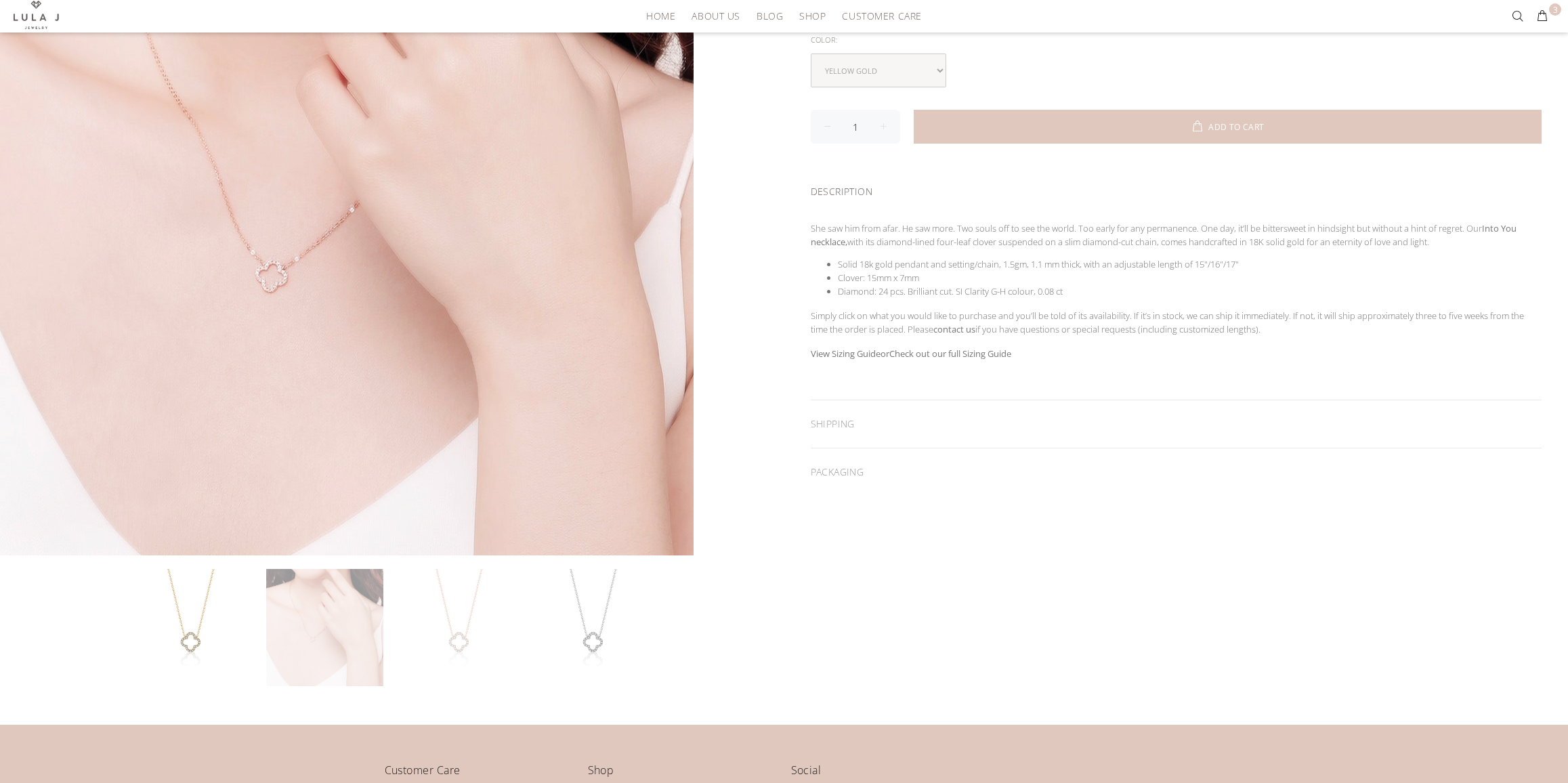
scroll to position [201, 0]
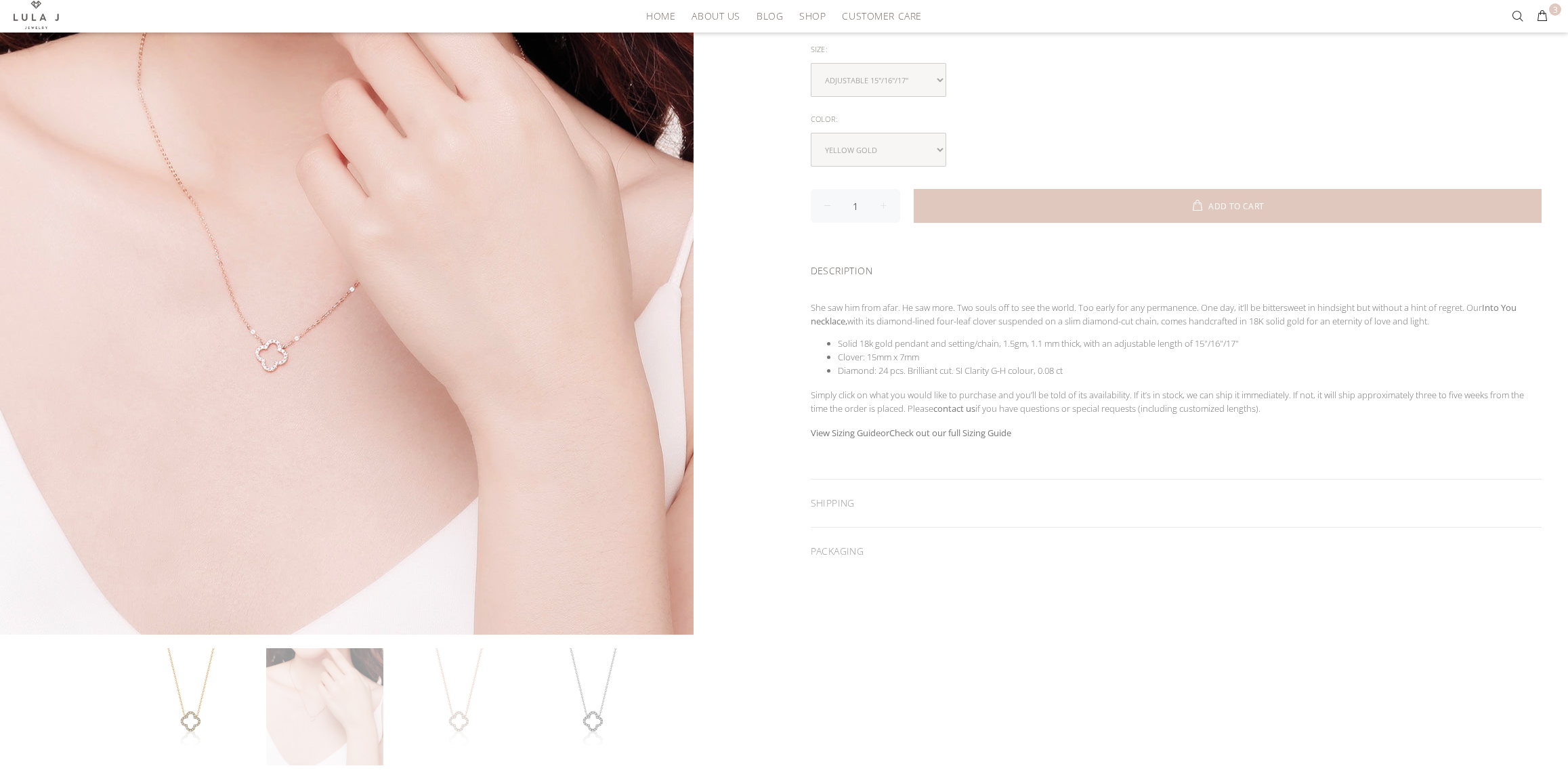
click at [470, 698] on link at bounding box center [459, 706] width 117 height 117
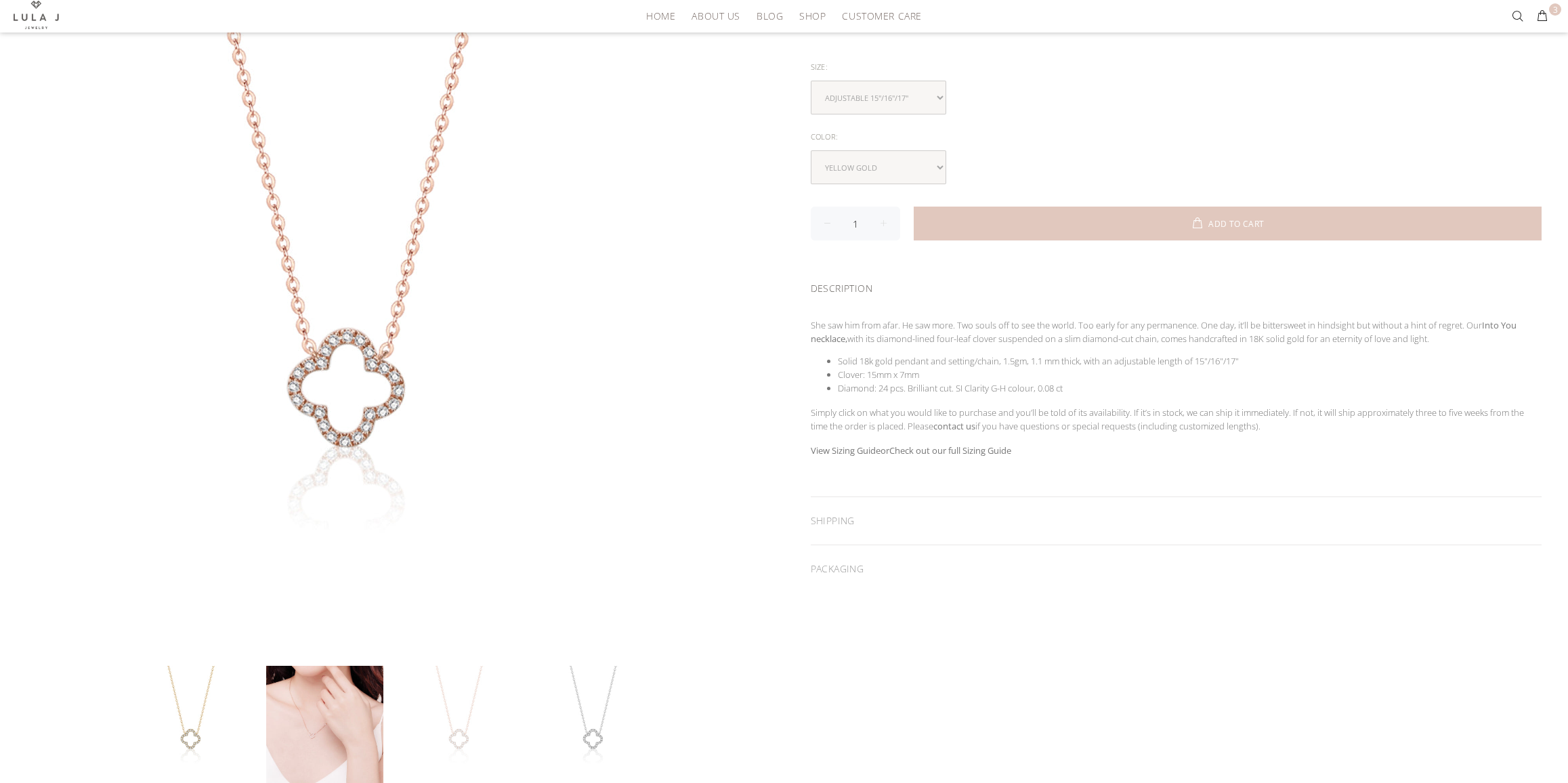
scroll to position [160, 0]
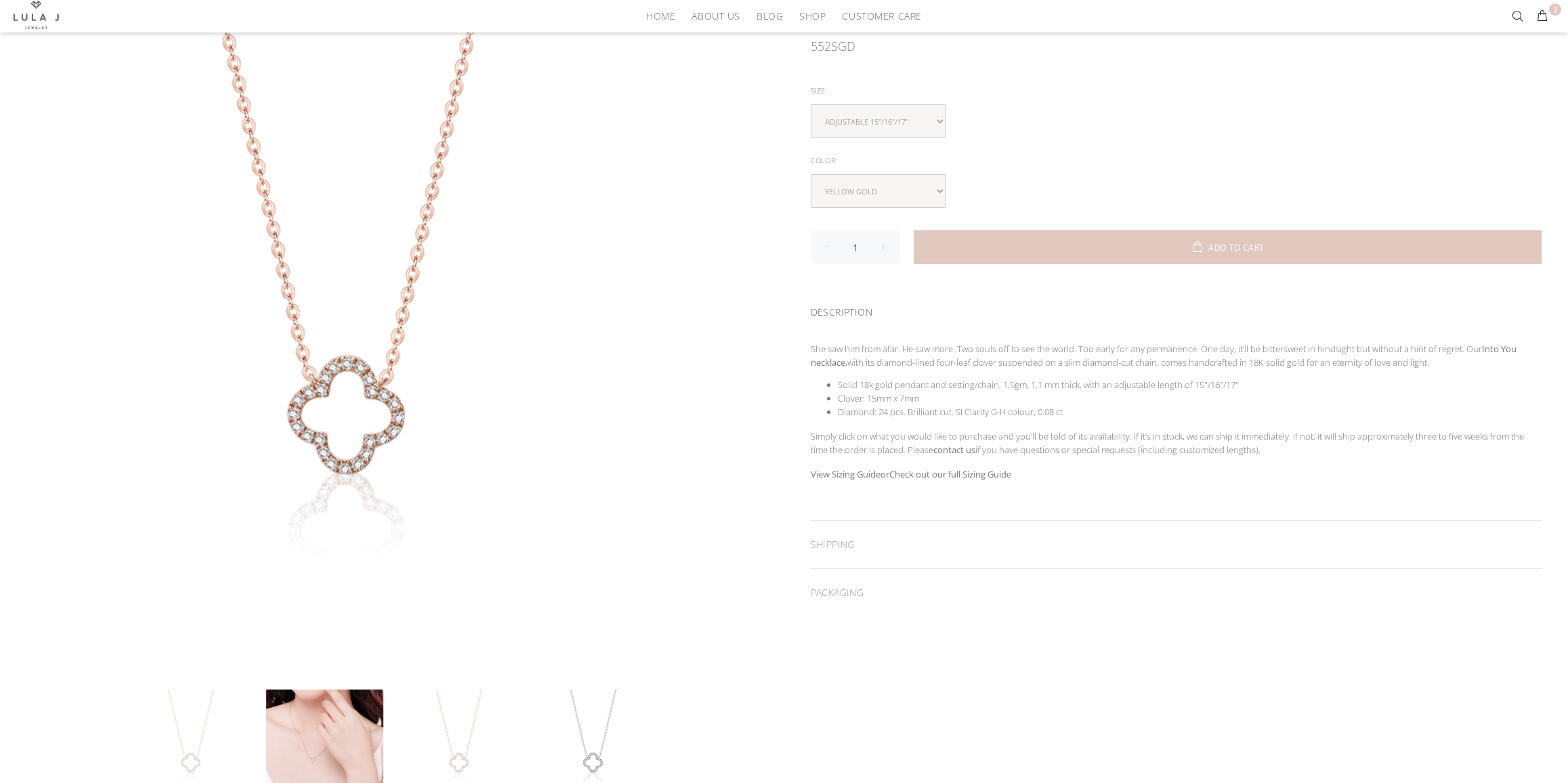
click at [199, 730] on link at bounding box center [190, 748] width 117 height 117
click at [303, 729] on link at bounding box center [324, 748] width 117 height 117
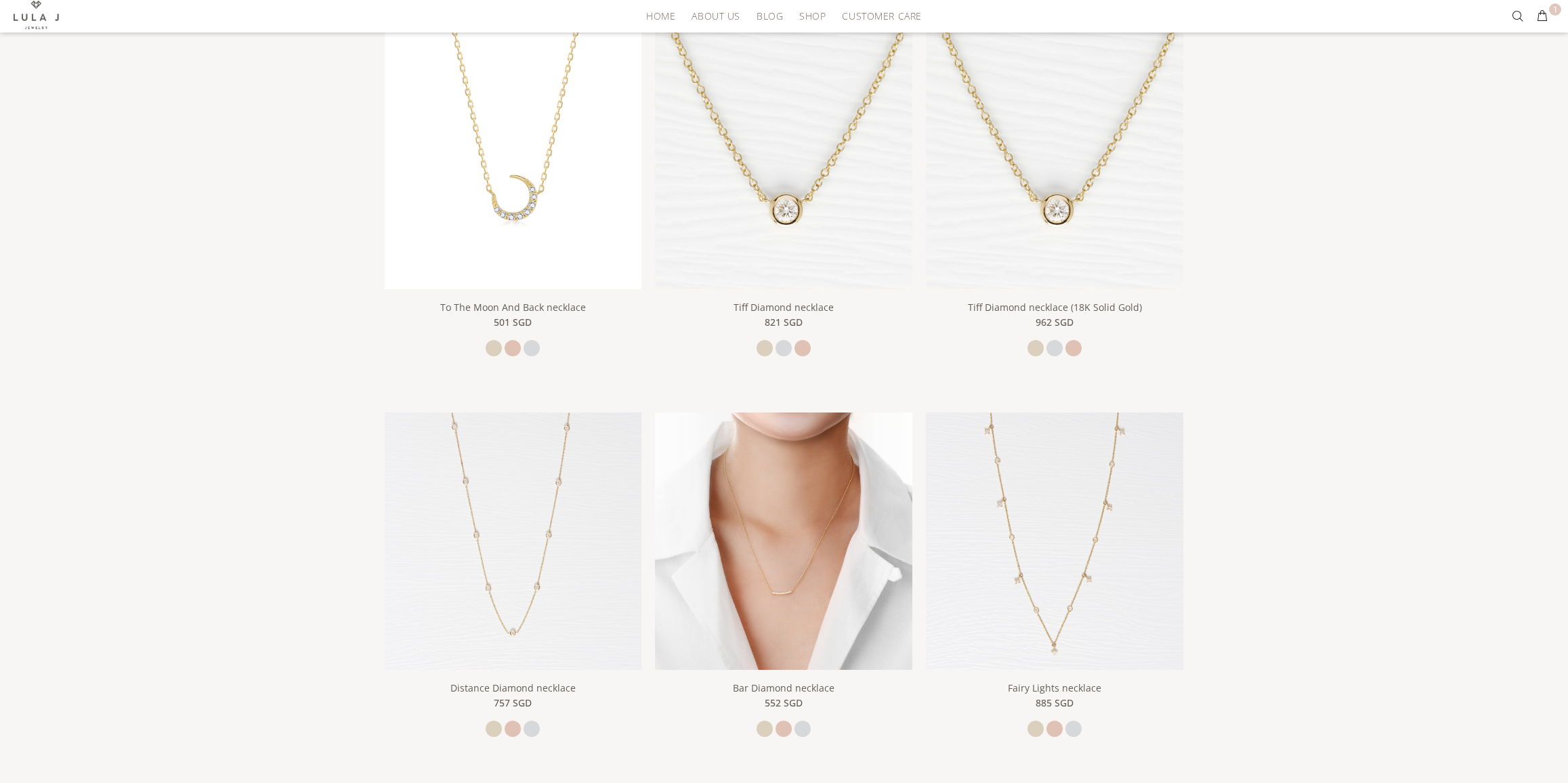
scroll to position [314, 0]
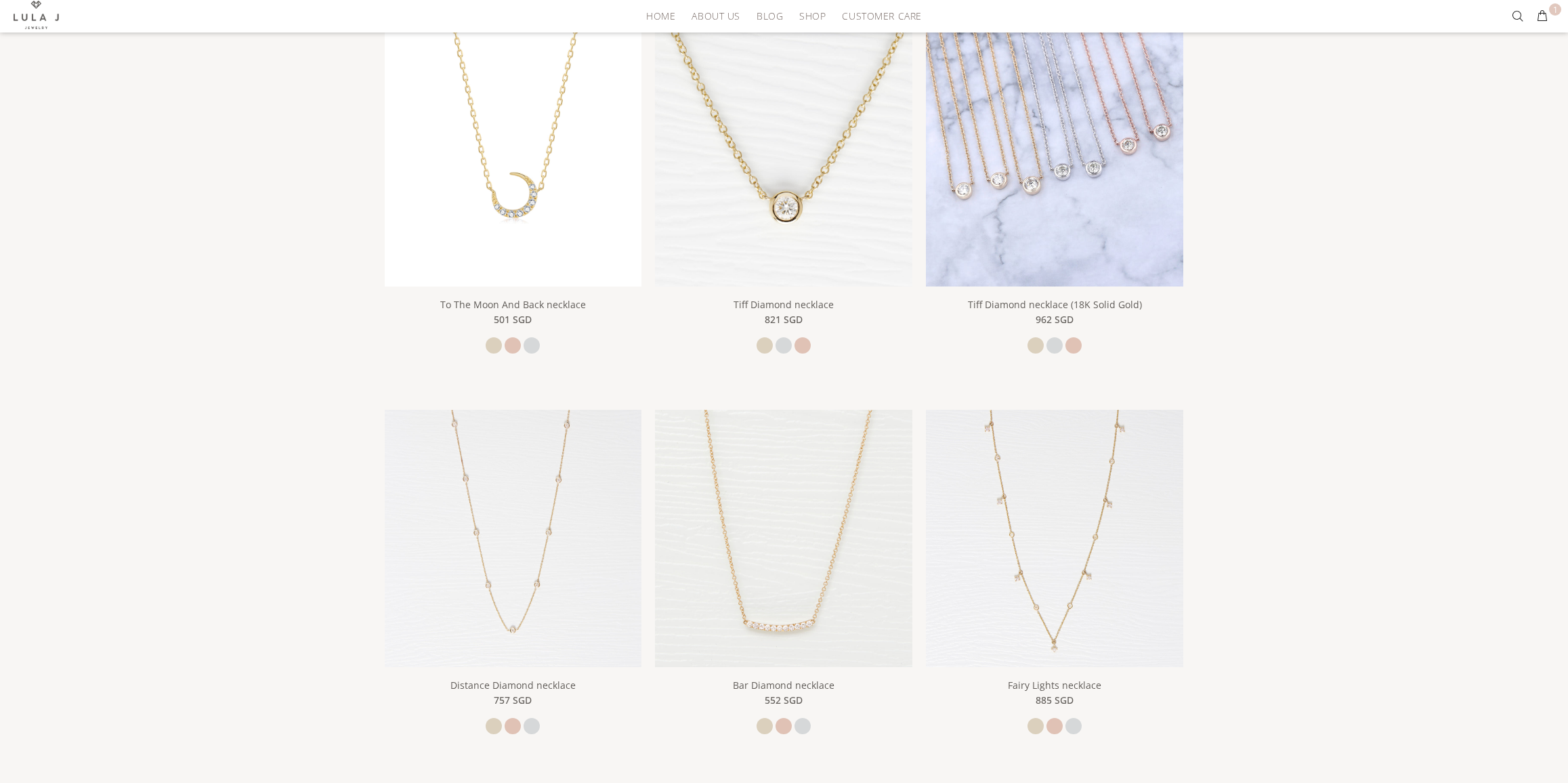
click at [1040, 246] on img at bounding box center [1054, 158] width 258 height 258
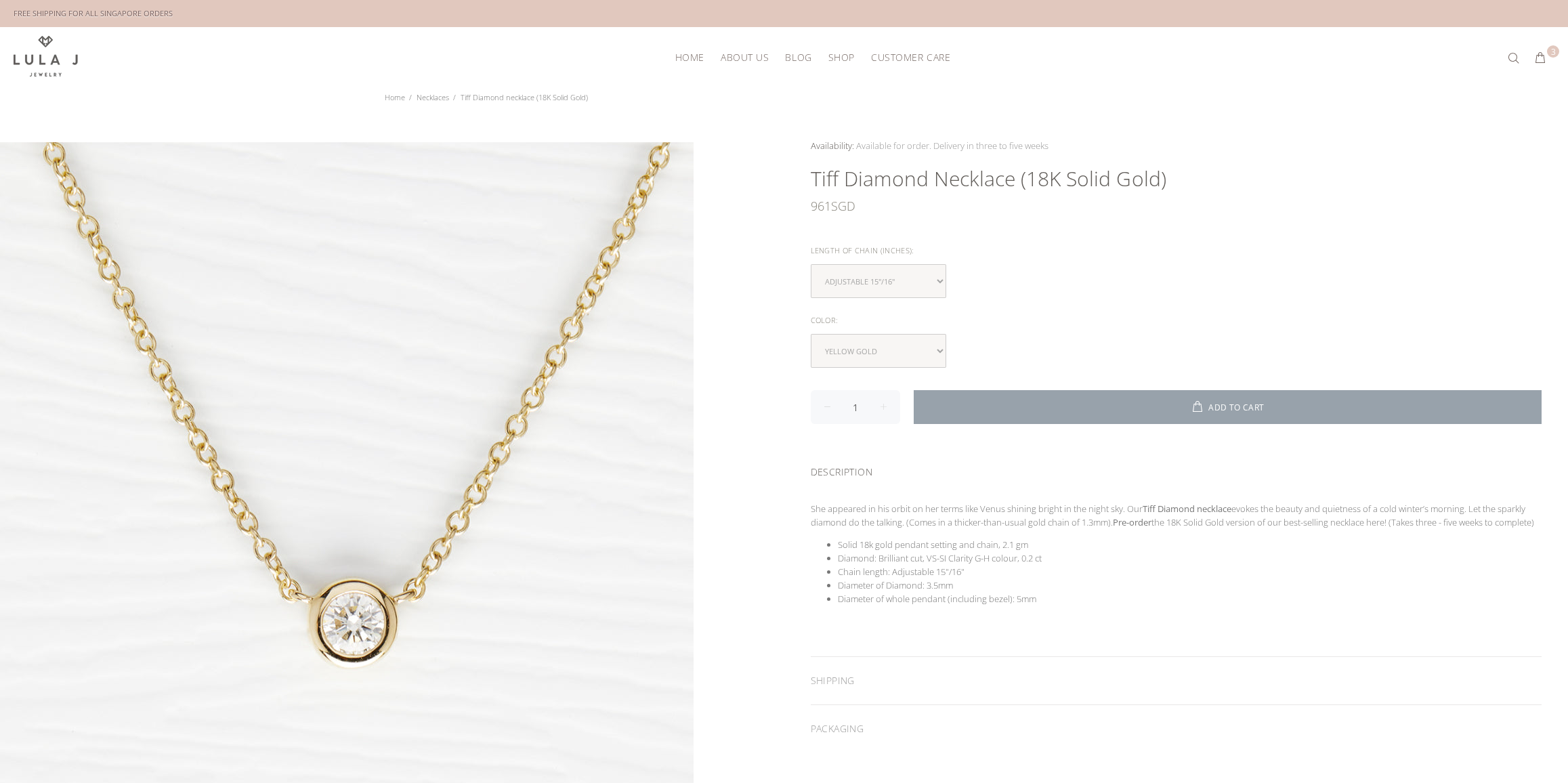
click at [1087, 410] on button "ADD TO CART" at bounding box center [1228, 408] width 628 height 34
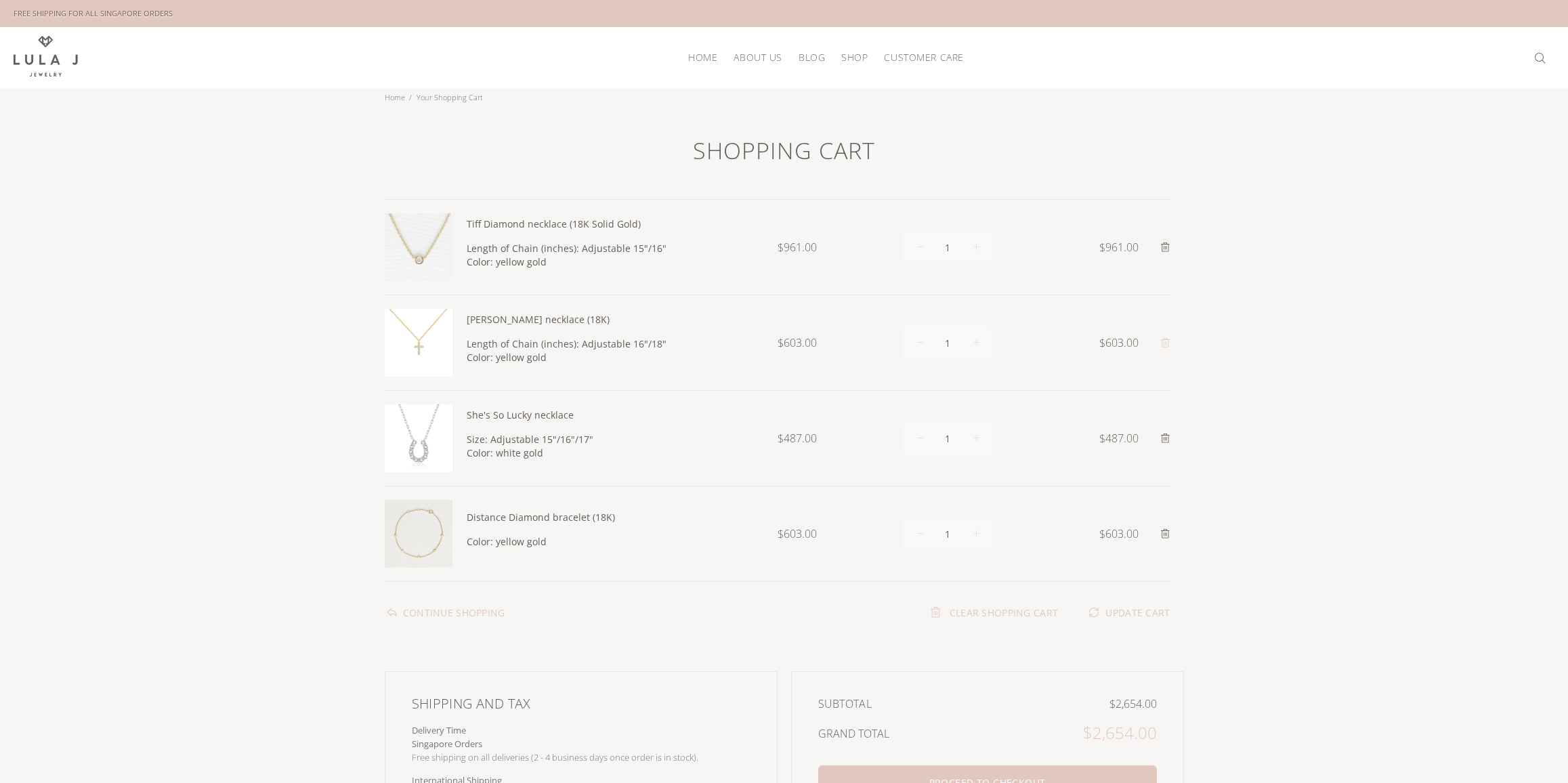
click at [1167, 341] on icon at bounding box center [1165, 342] width 10 height 10
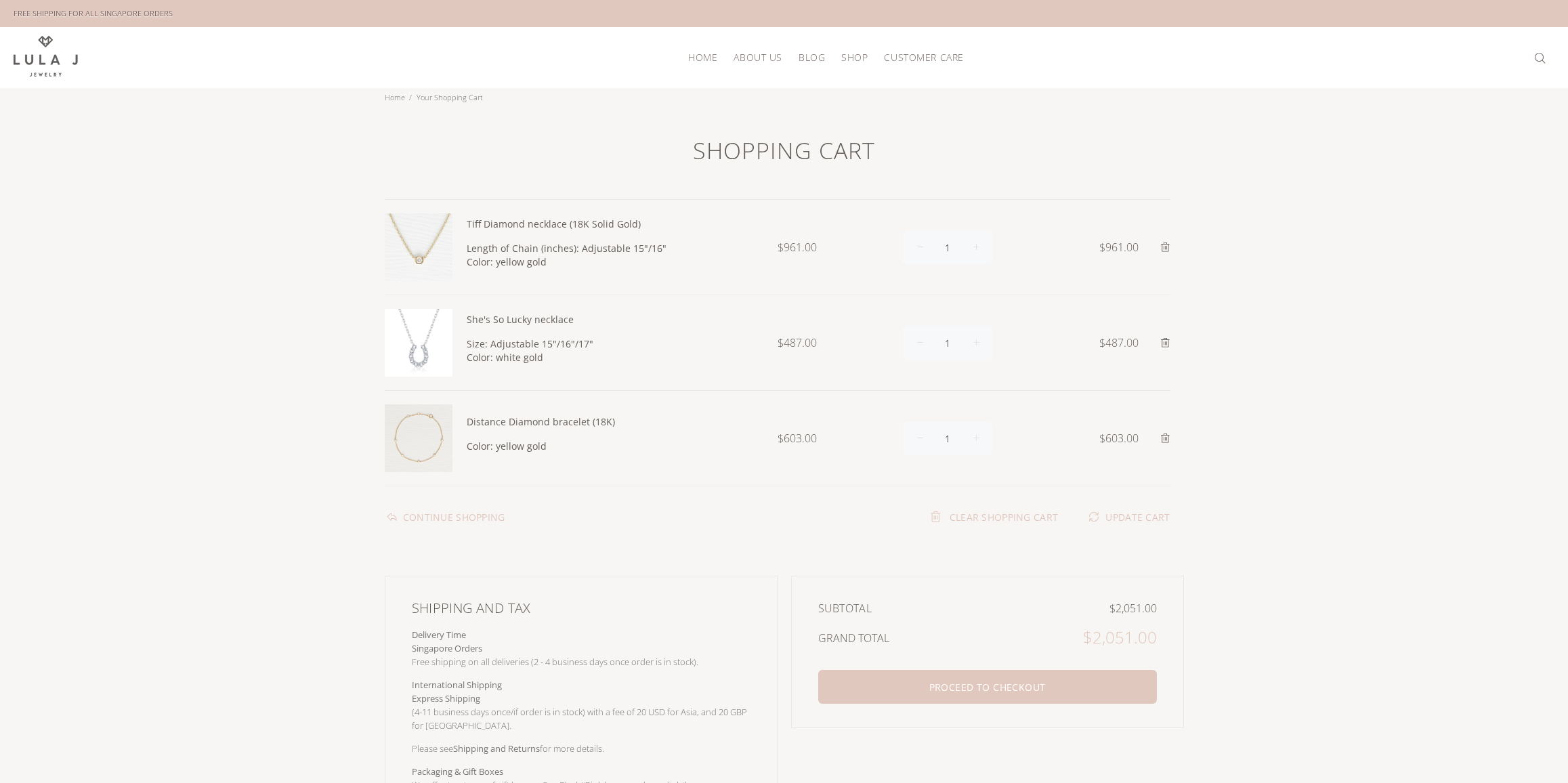
click at [418, 353] on img at bounding box center [418, 343] width 68 height 68
click at [490, 316] on link "She's So Lucky necklace" at bounding box center [520, 319] width 107 height 13
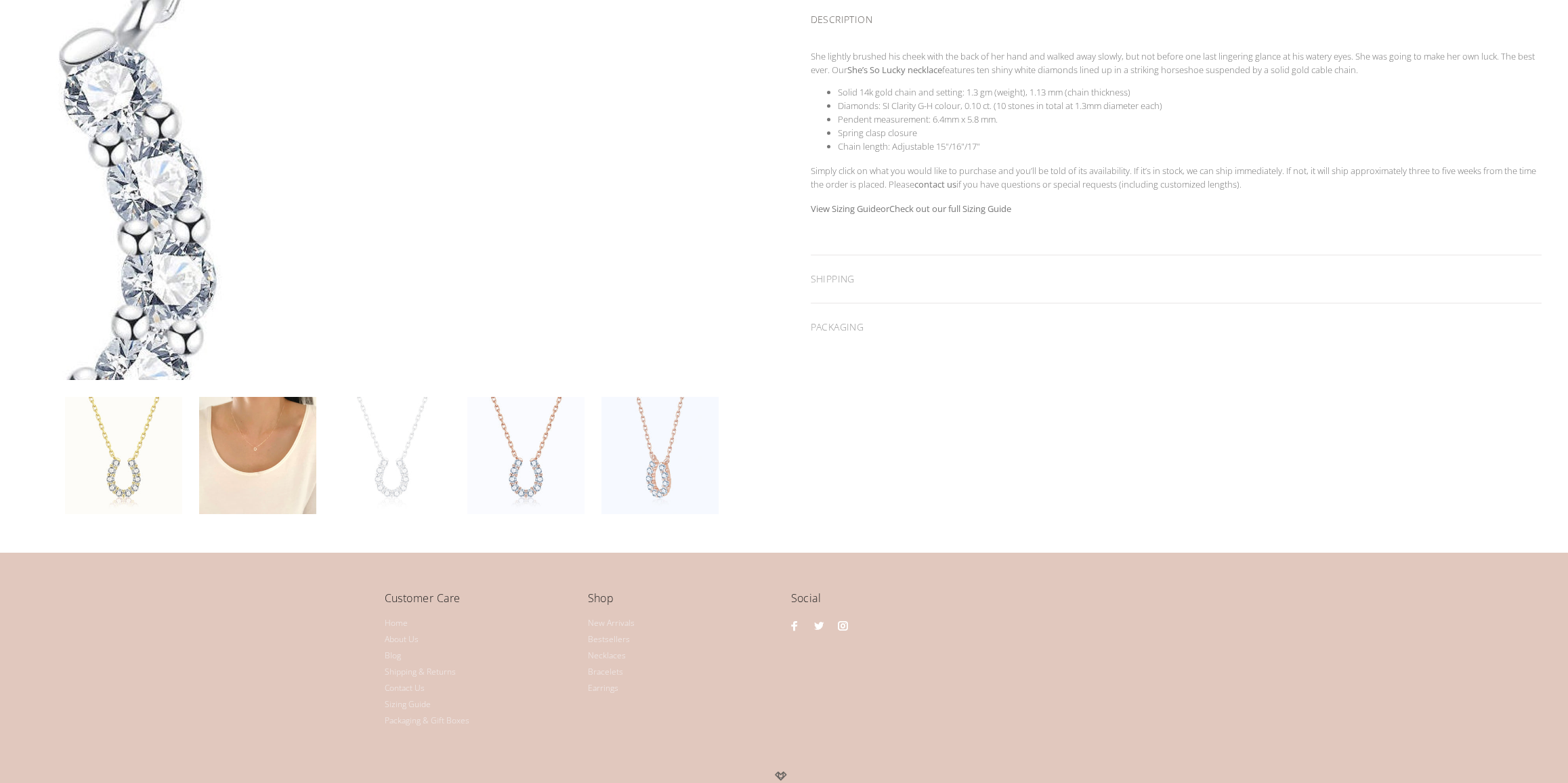
scroll to position [509, 0]
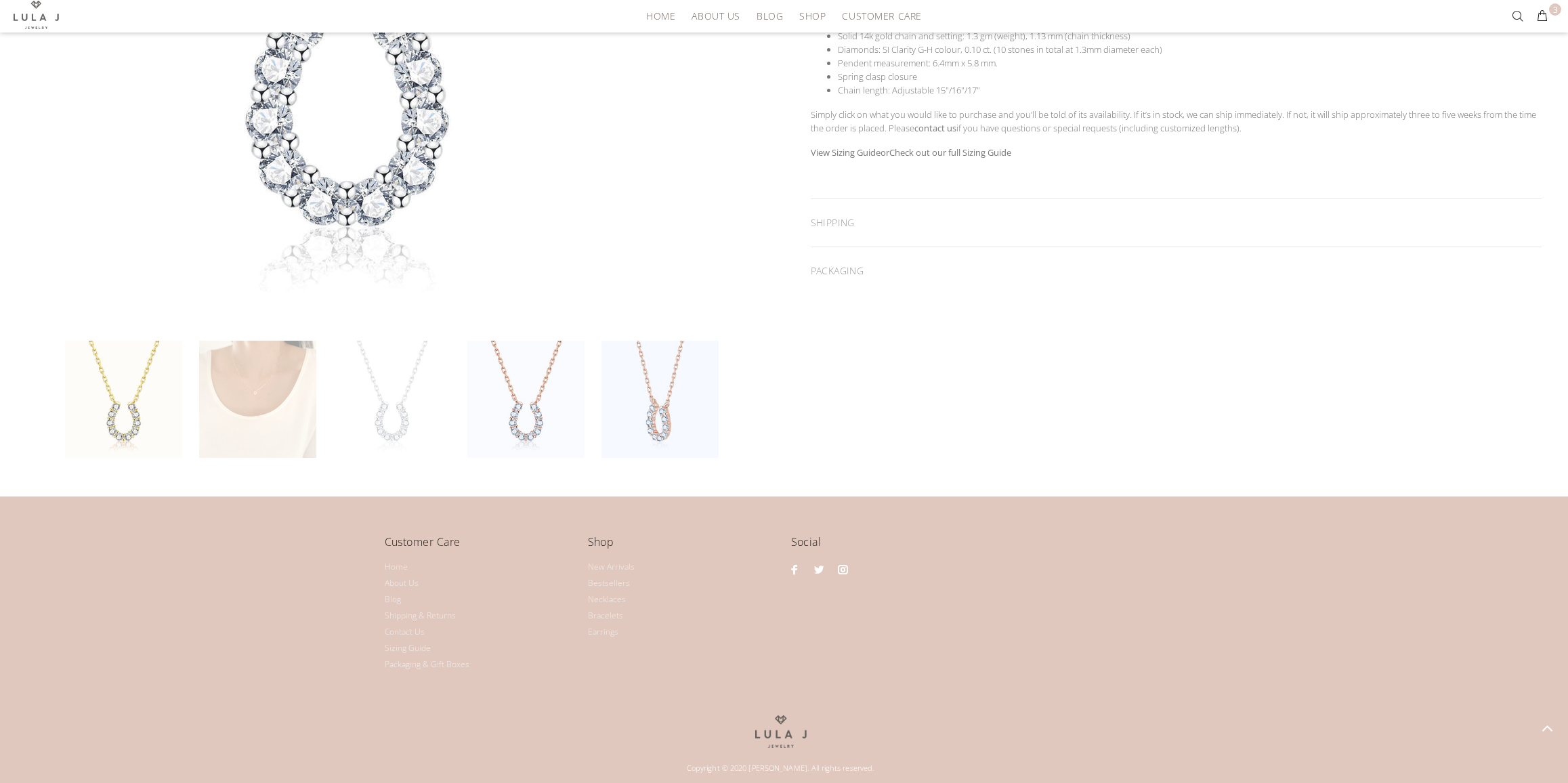
click at [271, 411] on link at bounding box center [257, 399] width 117 height 117
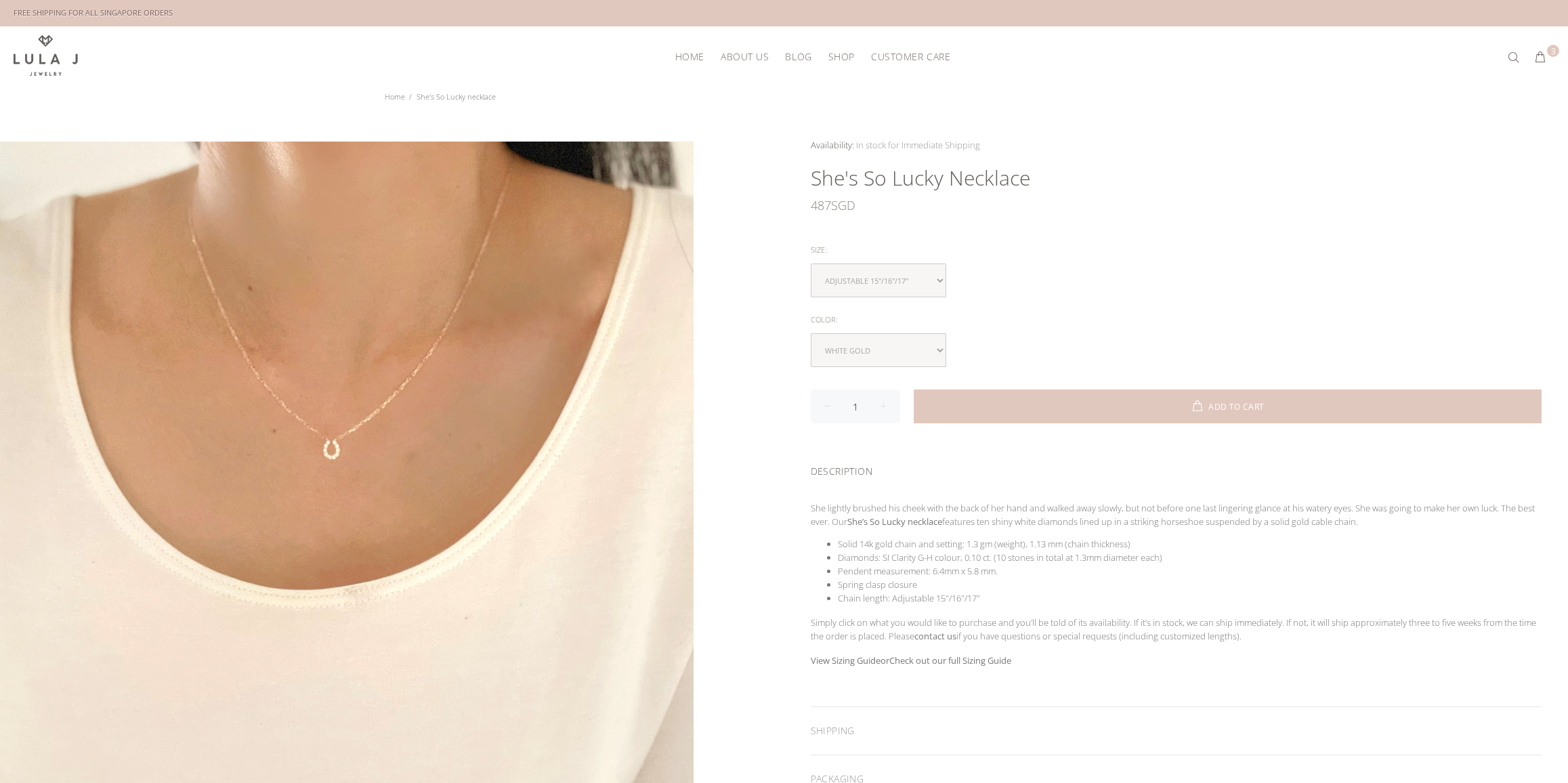
scroll to position [0, 0]
click at [1543, 57] on button "3" at bounding box center [1540, 58] width 25 height 22
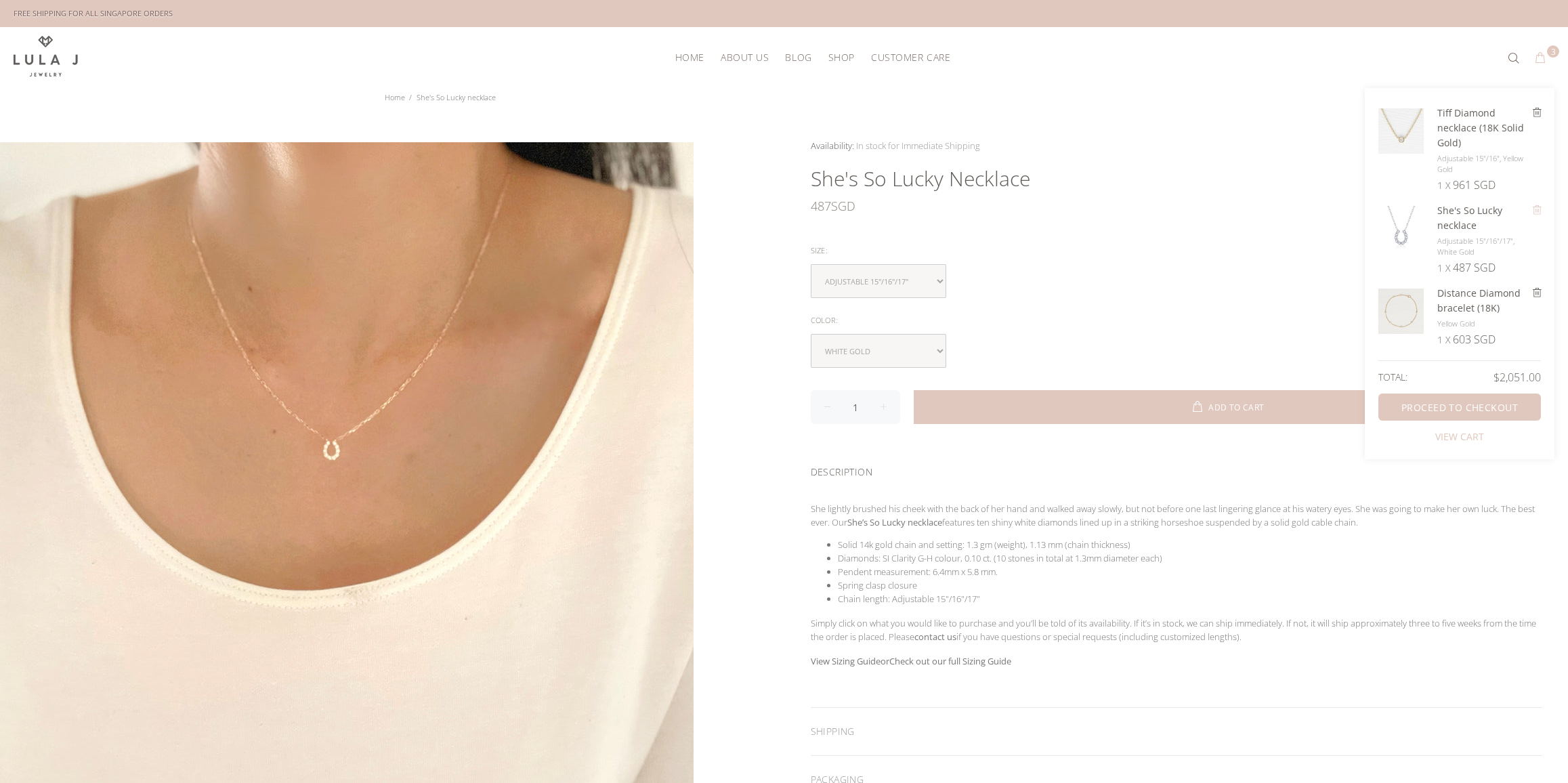
click at [1532, 208] on icon at bounding box center [1537, 209] width 10 height 10
click at [1461, 311] on link "PROCEED TO CHECKOUT" at bounding box center [1459, 325] width 163 height 27
